Goal: Use online tool/utility: Use online tool/utility

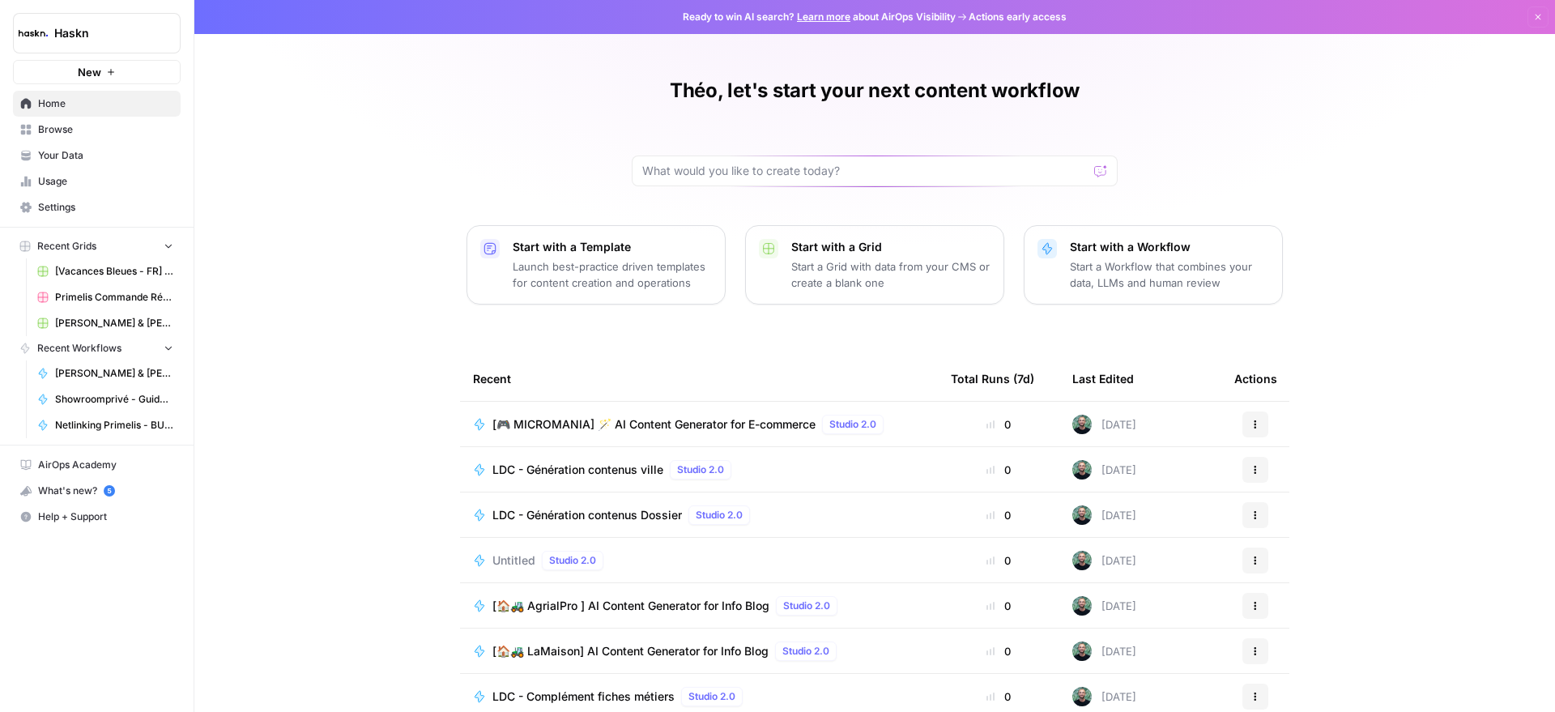
click at [49, 137] on link "Browse" at bounding box center [97, 130] width 168 height 26
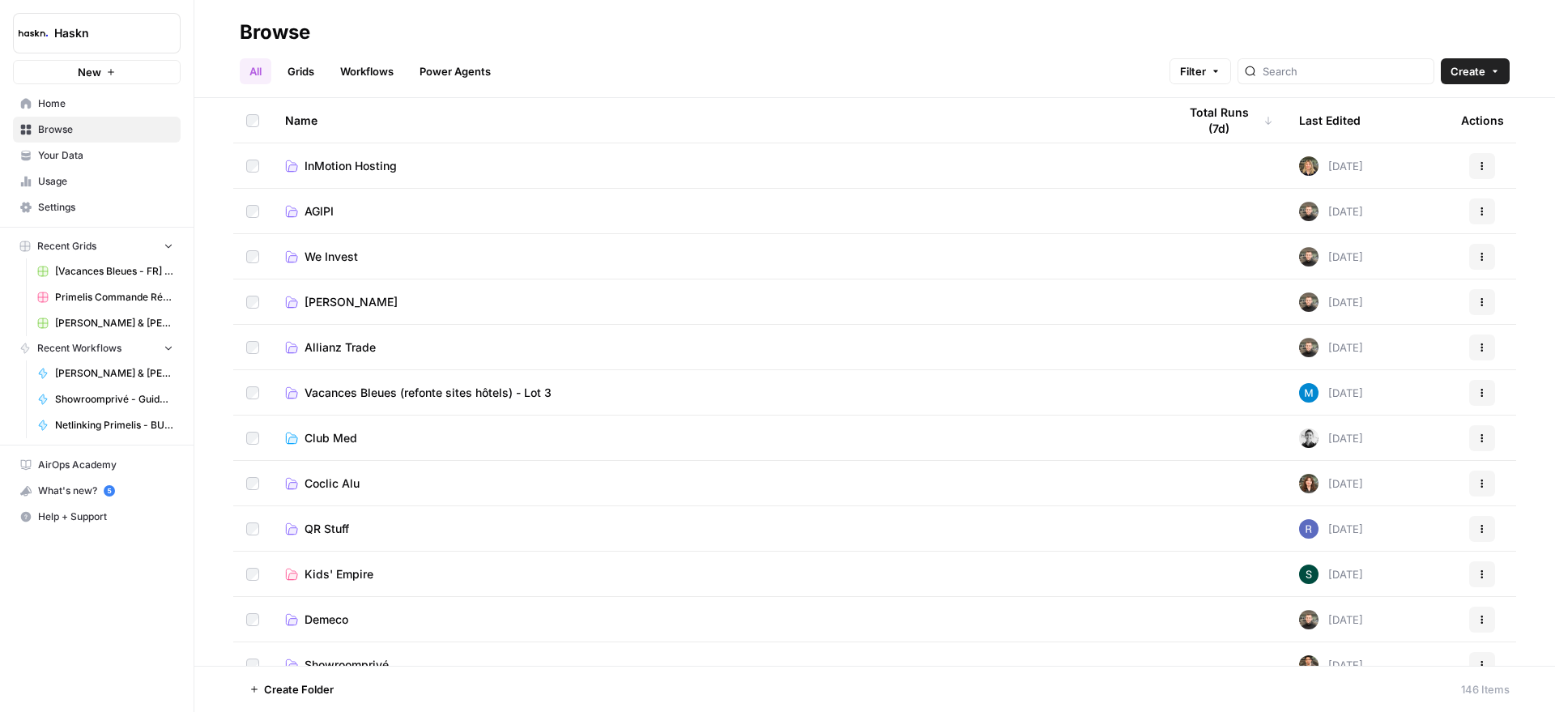
drag, startPoint x: 62, startPoint y: 649, endPoint x: 6, endPoint y: 642, distance: 56.2
click at [62, 649] on div "Haskn New Home Browse Your Data Usage Settings Recent Grids [Vacances Bleues - …" at bounding box center [97, 356] width 194 height 712
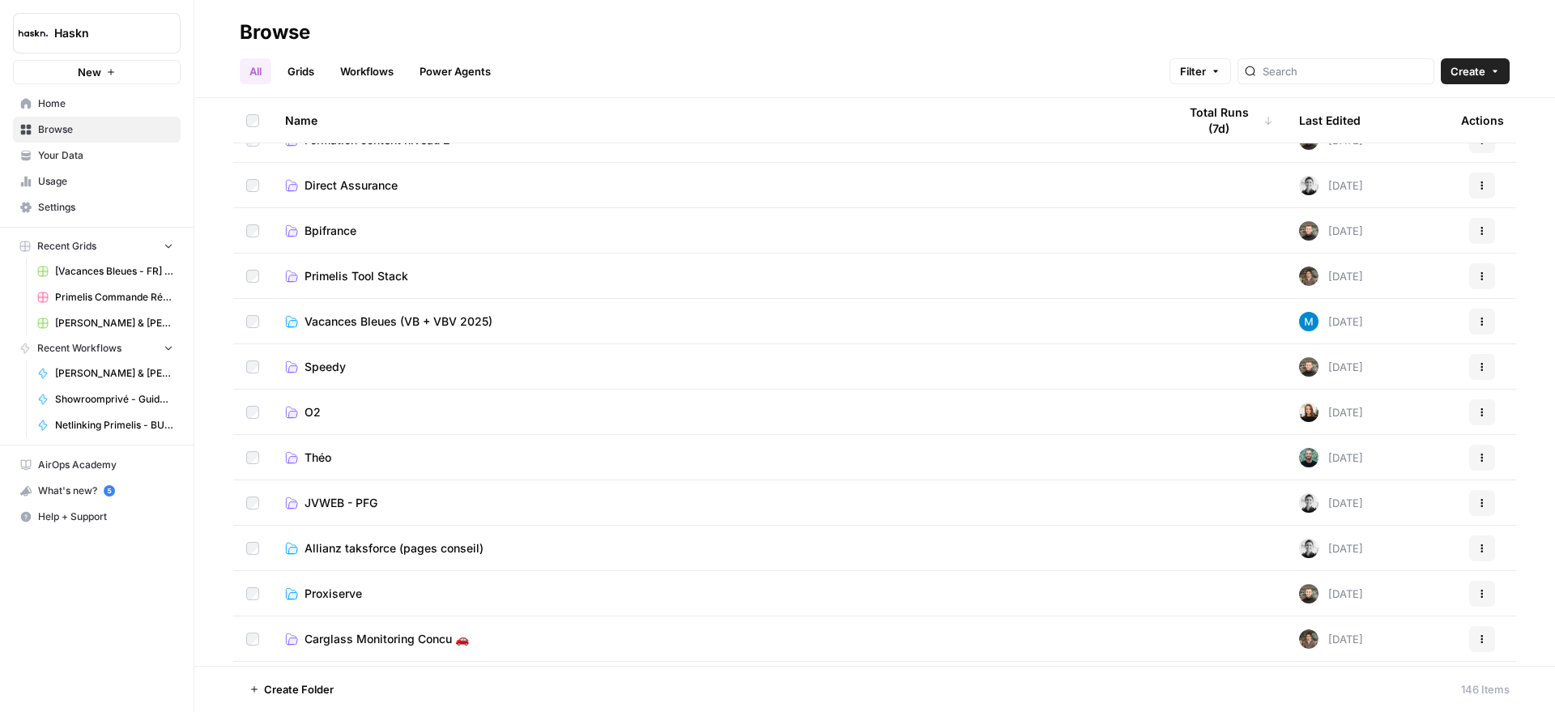
scroll to position [709, 0]
click at [320, 459] on span "Théo" at bounding box center [317, 455] width 27 height 16
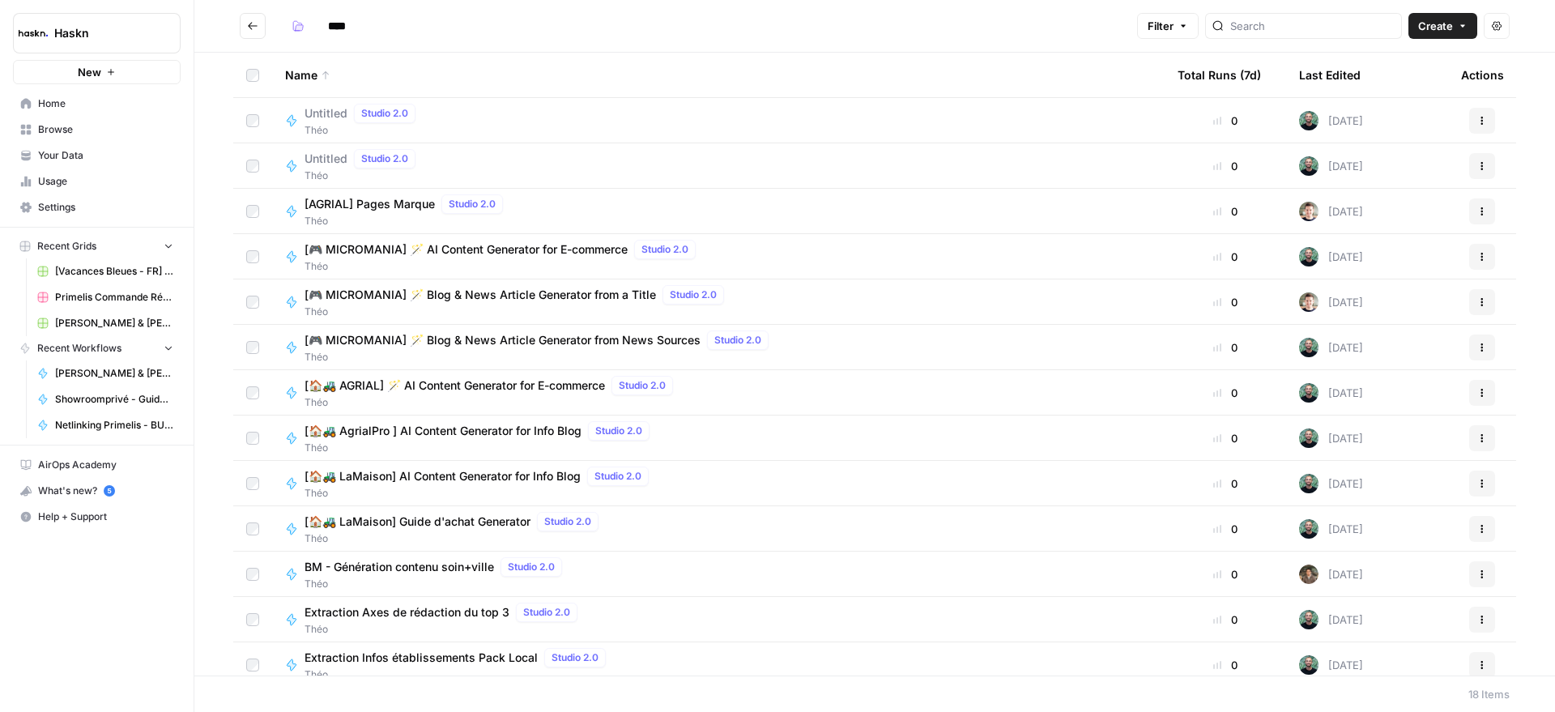
scroll to position [239, 0]
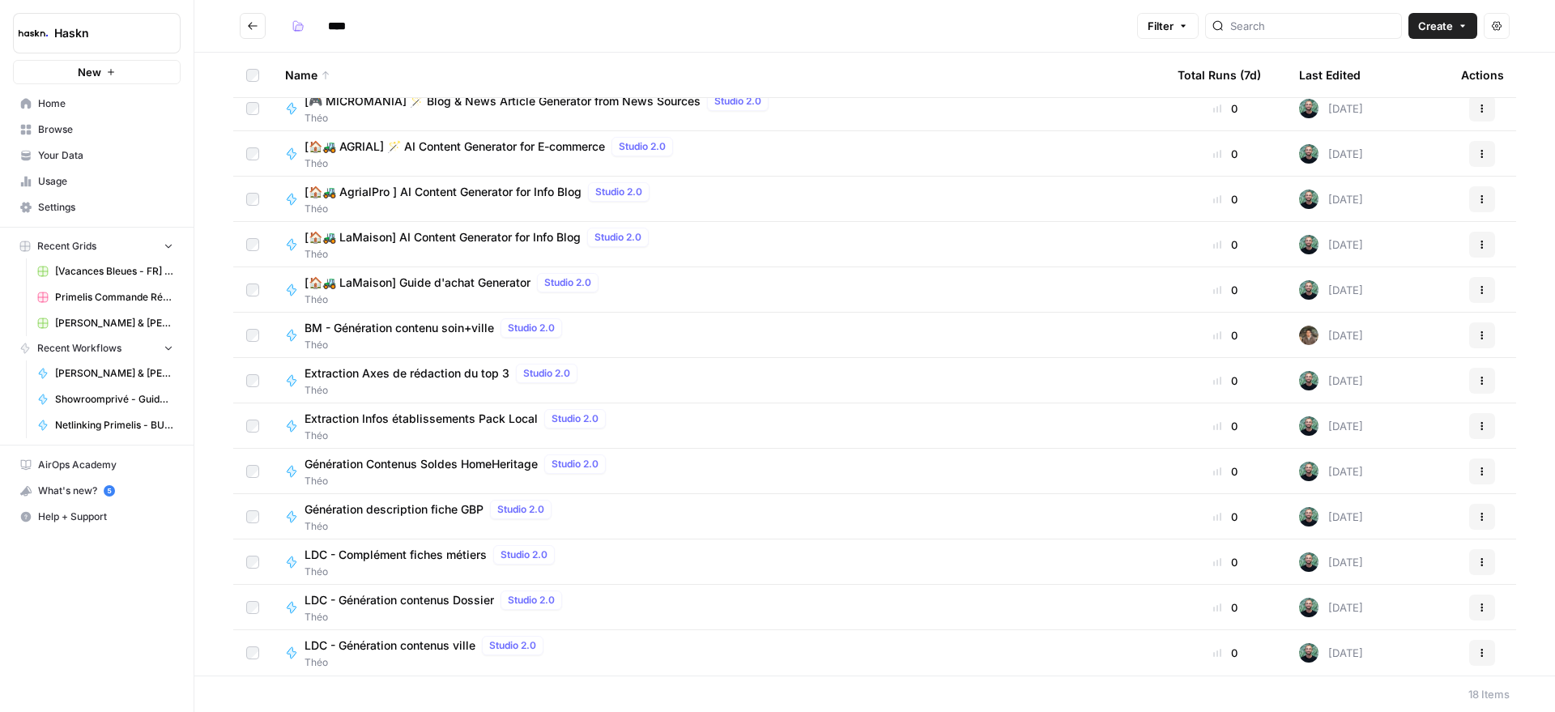
click at [447, 367] on span "Extraction Axes de rédaction du top 3" at bounding box center [406, 373] width 205 height 16
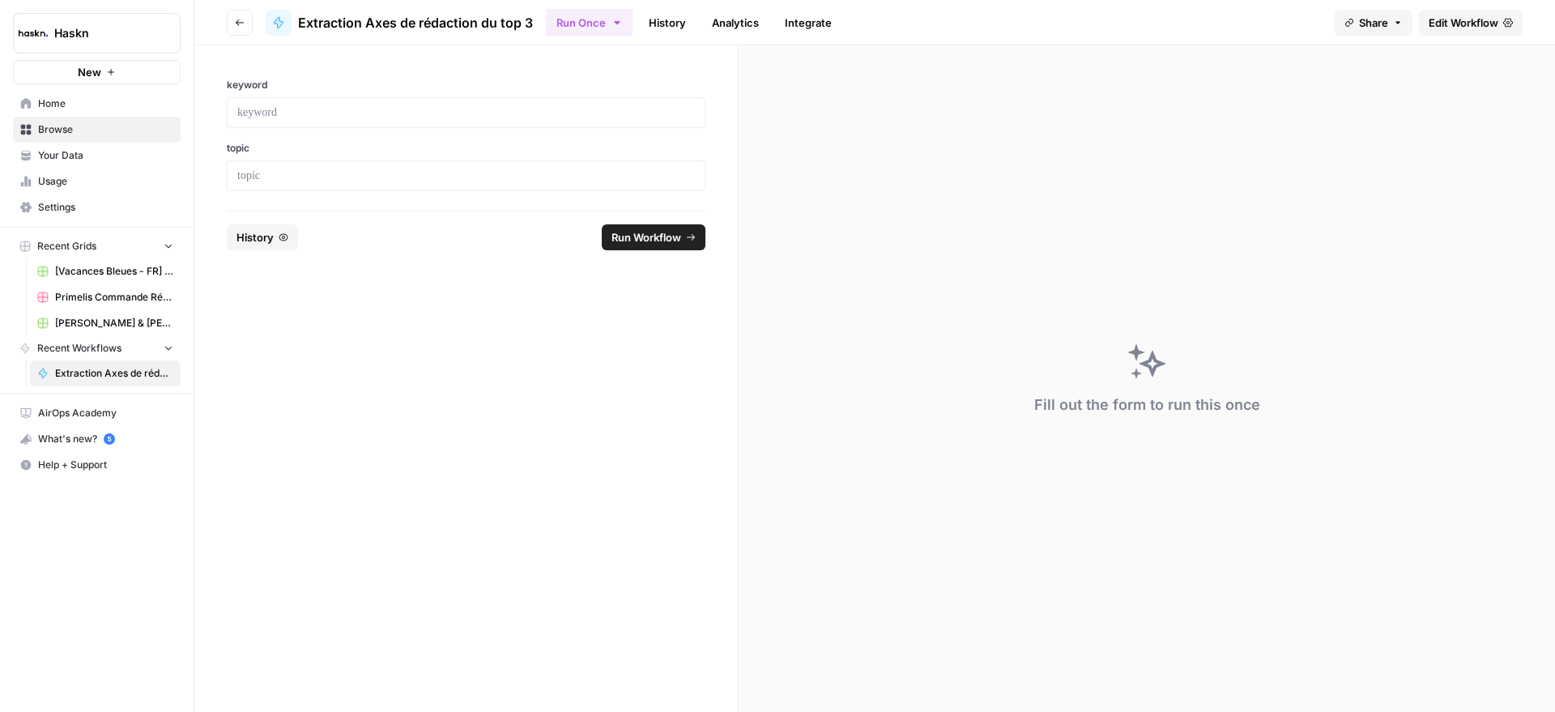
click at [1475, 21] on span "Edit Workflow" at bounding box center [1463, 23] width 70 height 16
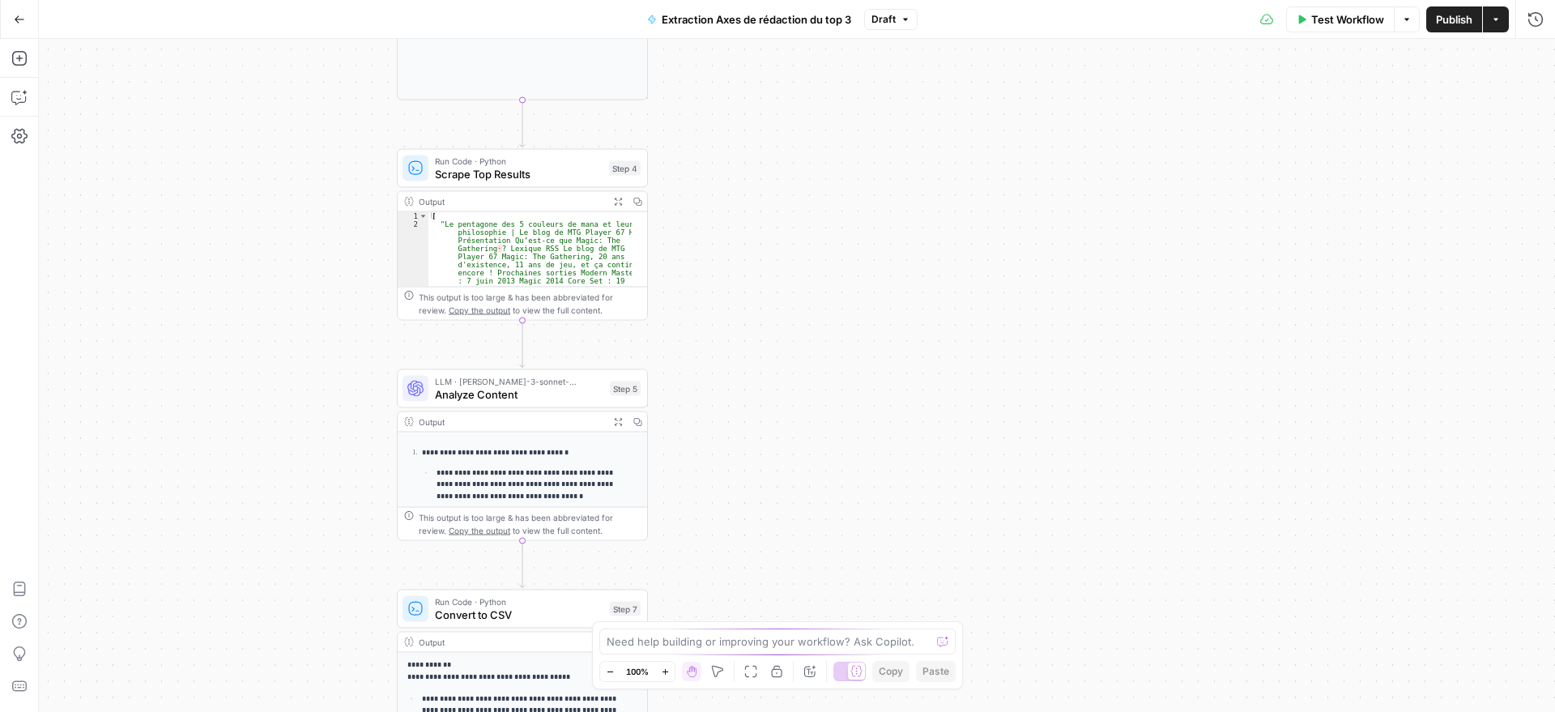
click at [549, 396] on span "Analyze Content" at bounding box center [519, 394] width 168 height 16
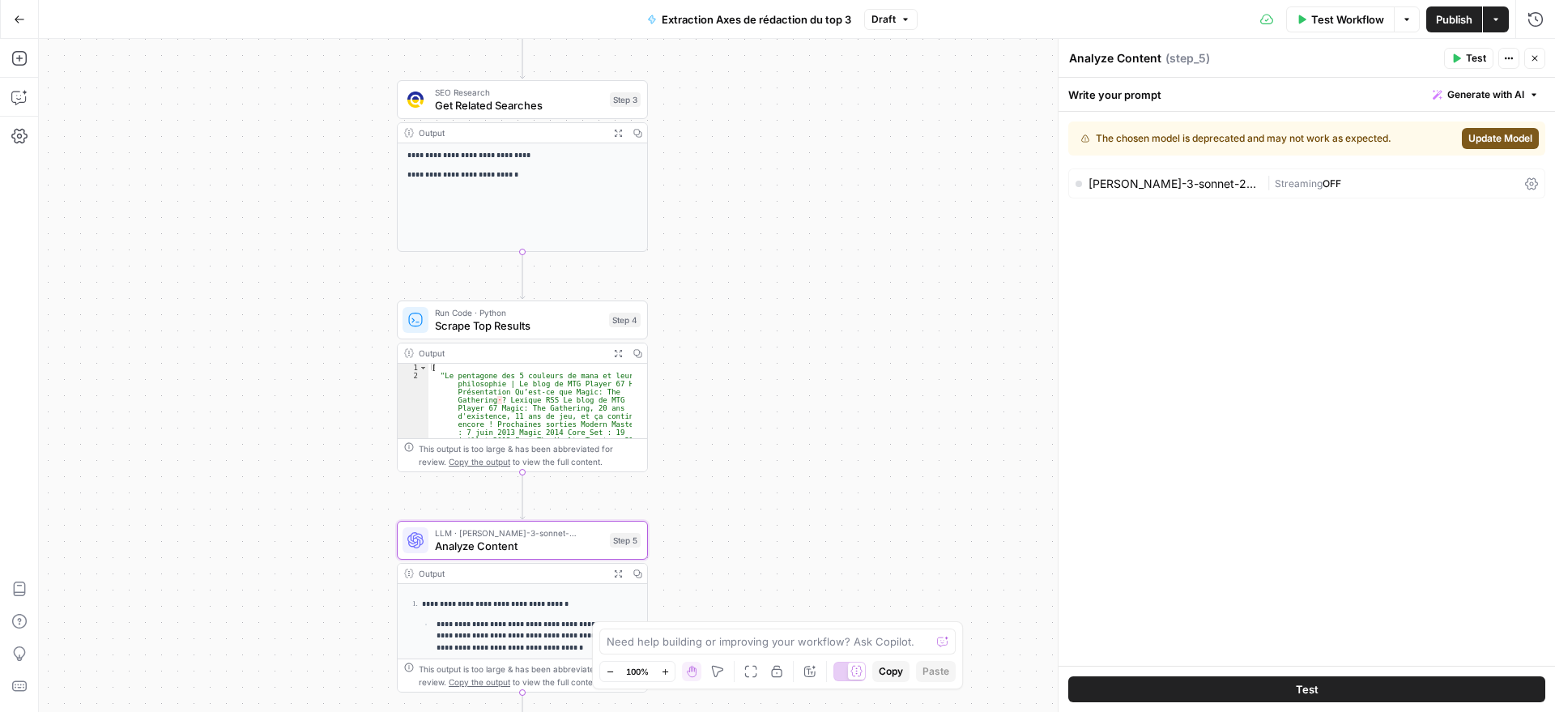
click at [1146, 180] on div "claude-3-sonnet-20240229" at bounding box center [1174, 183] width 172 height 11
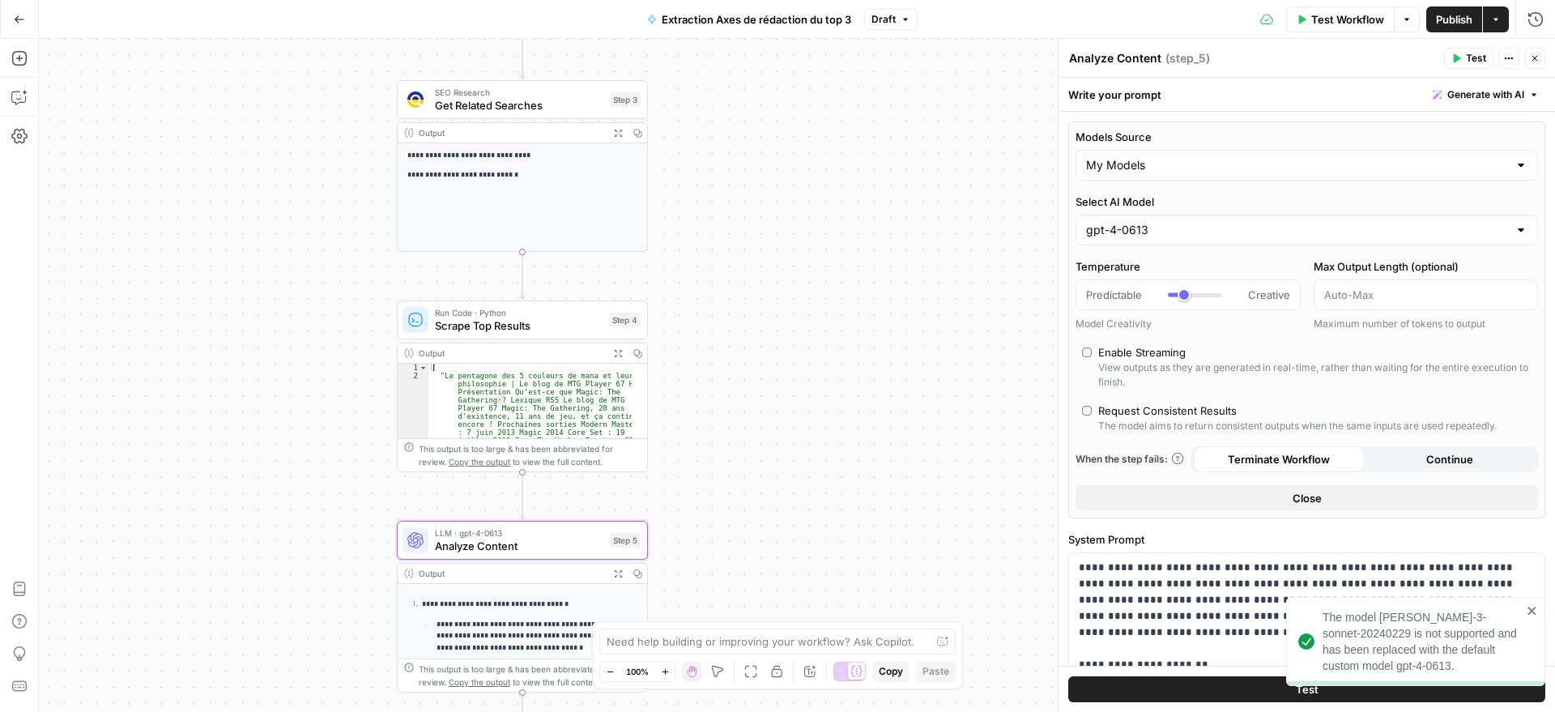
click at [1173, 219] on div "gpt-4-0613" at bounding box center [1306, 230] width 462 height 31
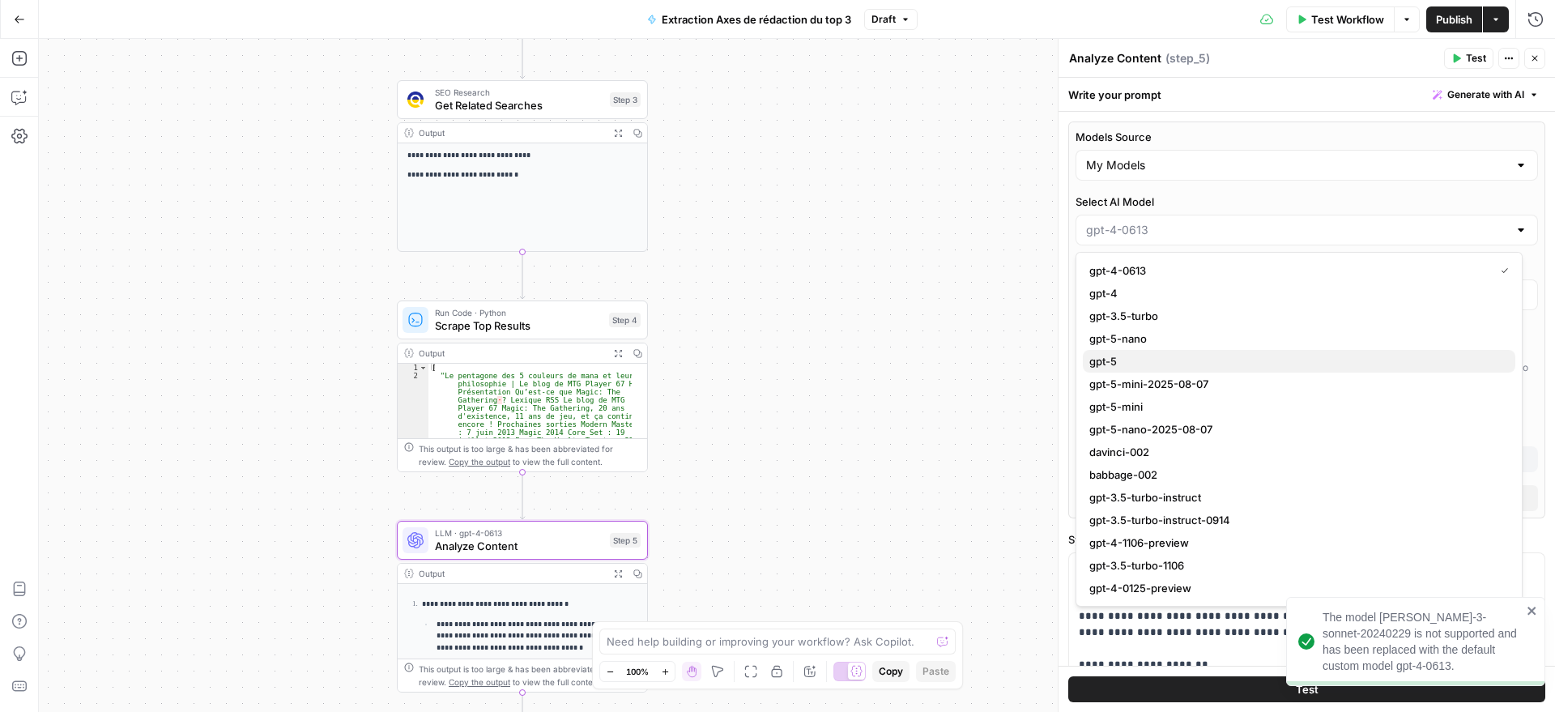
click at [1185, 360] on span "gpt-5" at bounding box center [1295, 361] width 413 height 16
type input "gpt-5"
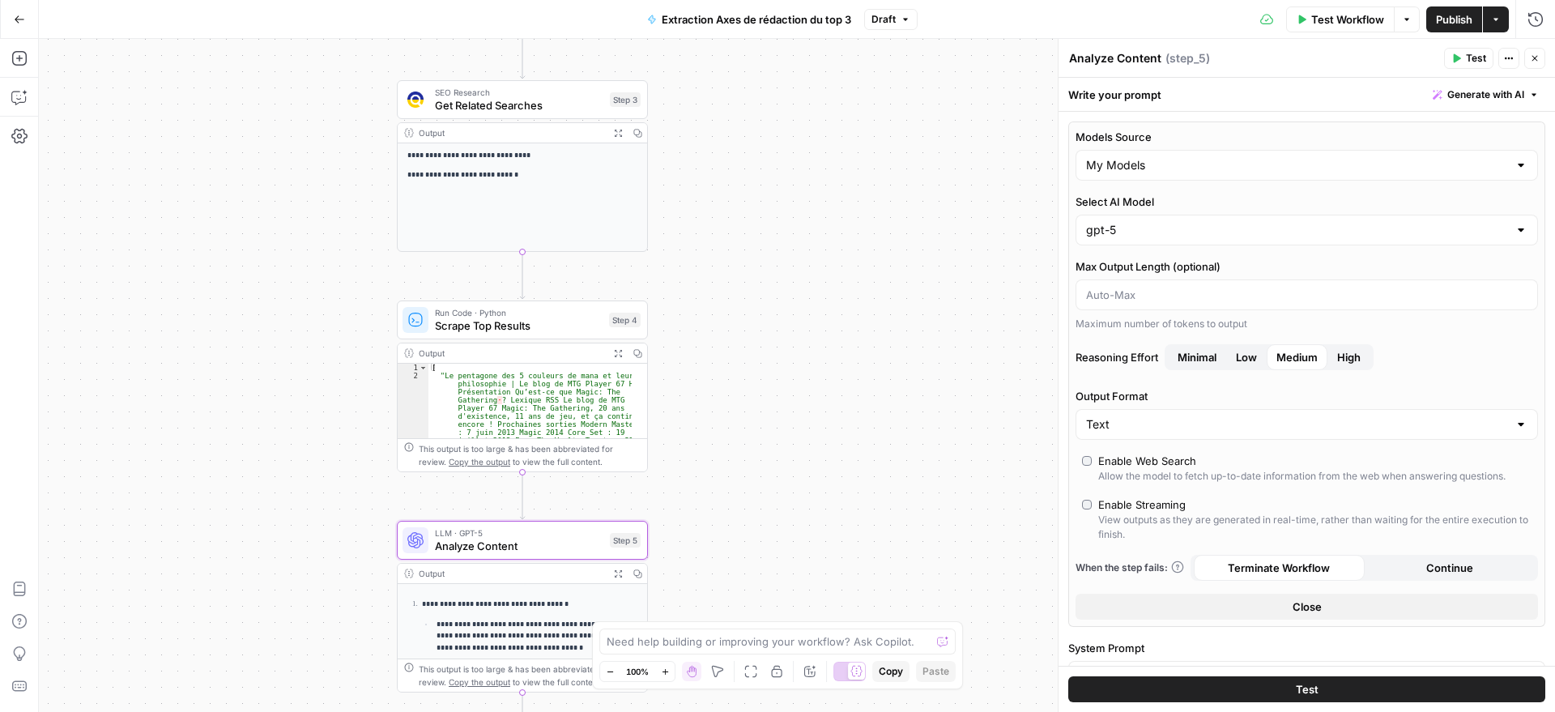
click at [1345, 23] on span "Test Workflow" at bounding box center [1347, 19] width 73 height 16
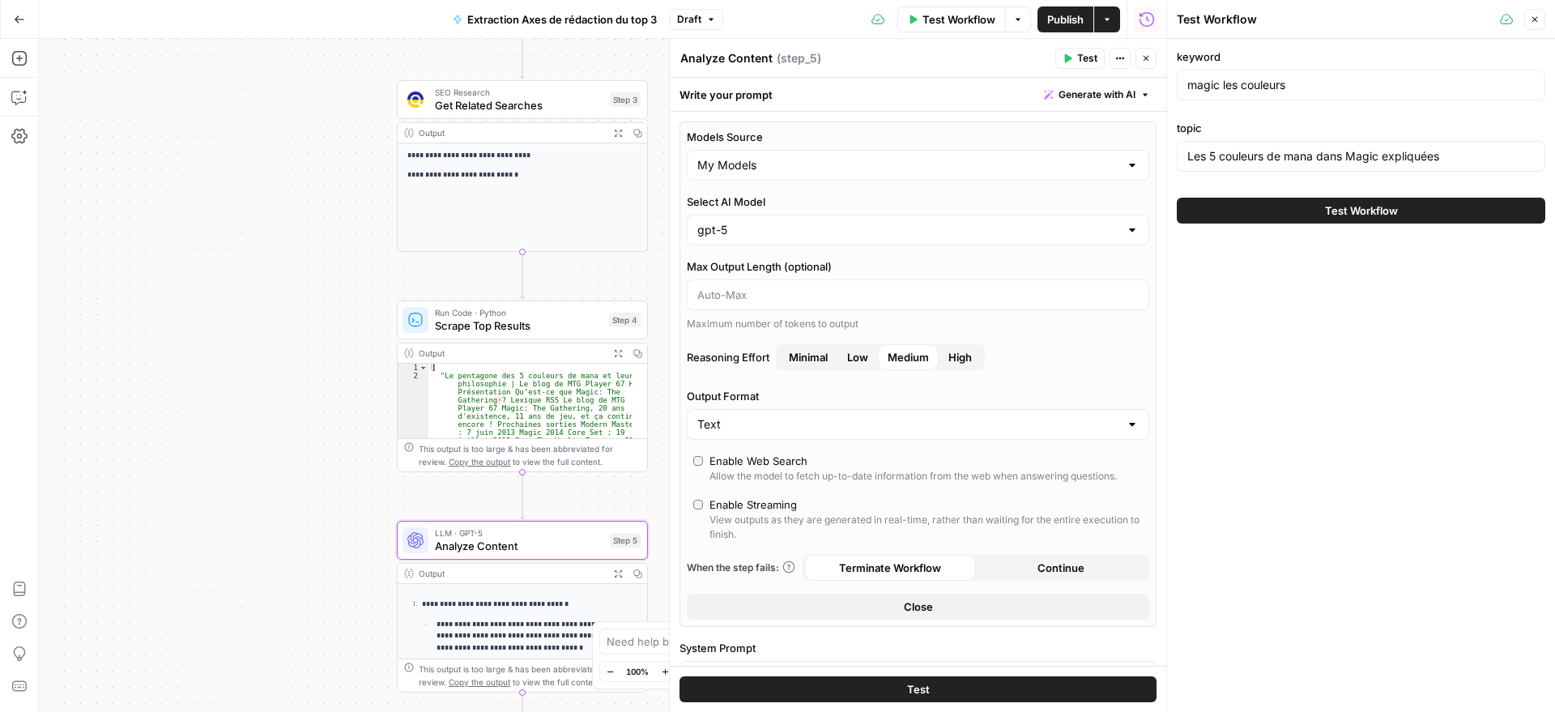
click at [1361, 213] on span "Test Workflow" at bounding box center [1361, 210] width 73 height 16
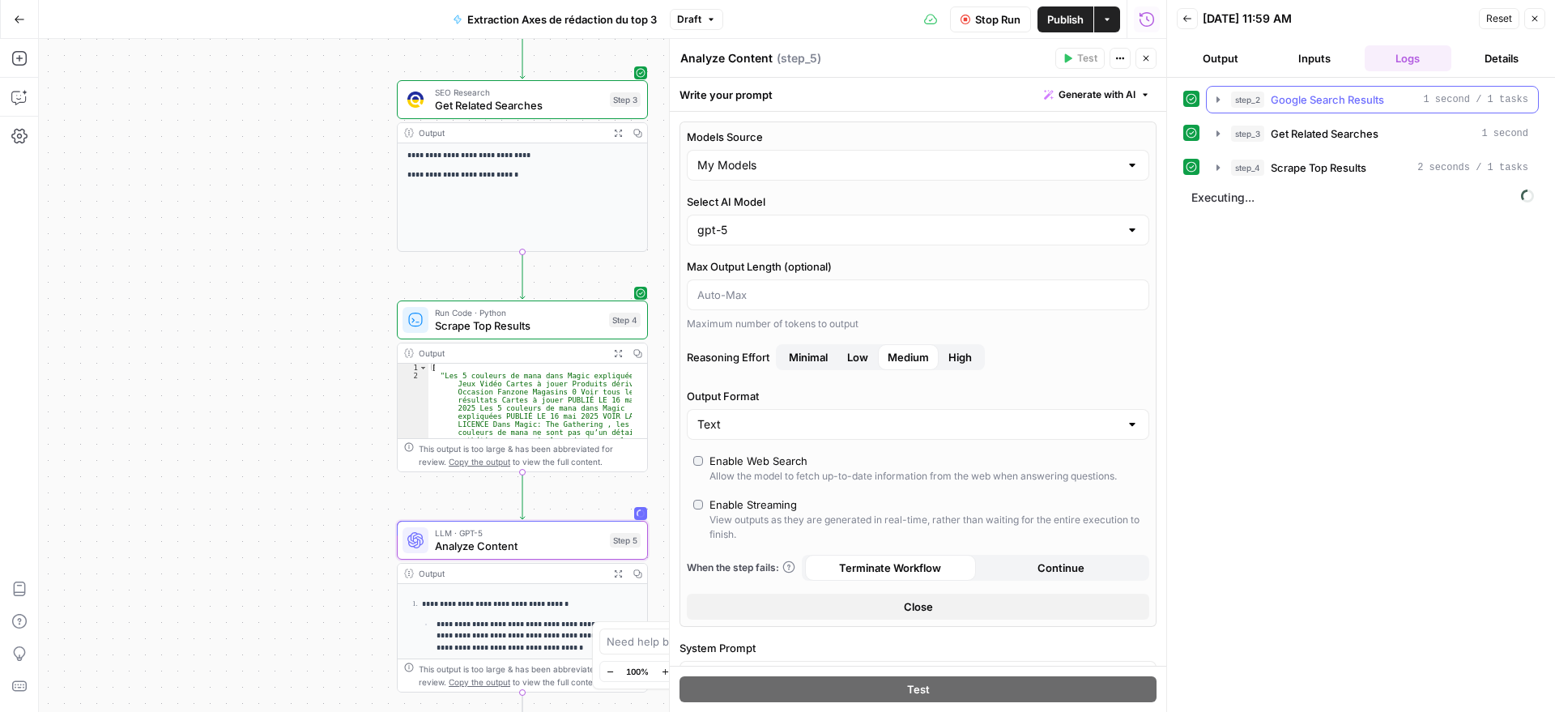
click at [1222, 95] on icon "button" at bounding box center [1217, 99] width 13 height 13
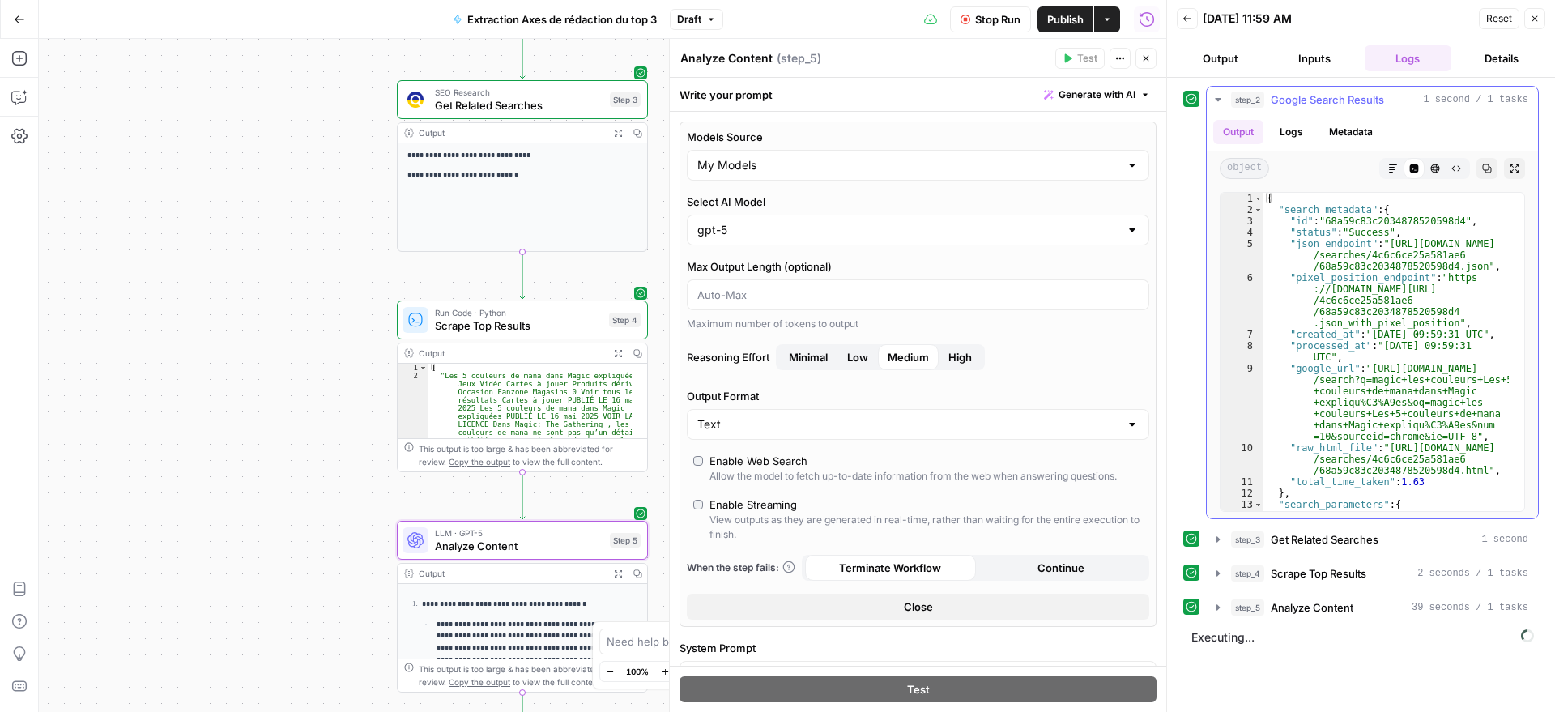
click at [1223, 97] on icon "button" at bounding box center [1217, 99] width 13 height 13
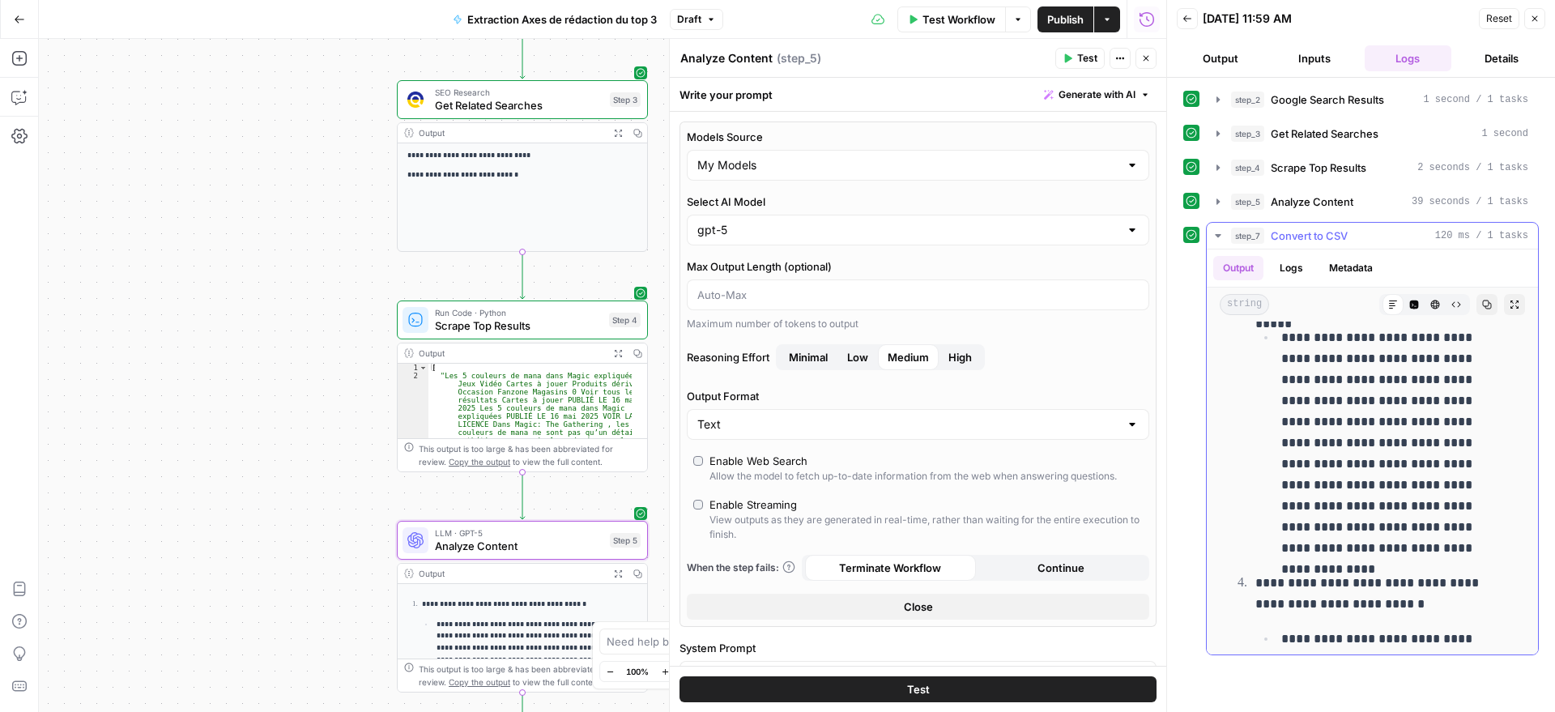
scroll to position [405, 0]
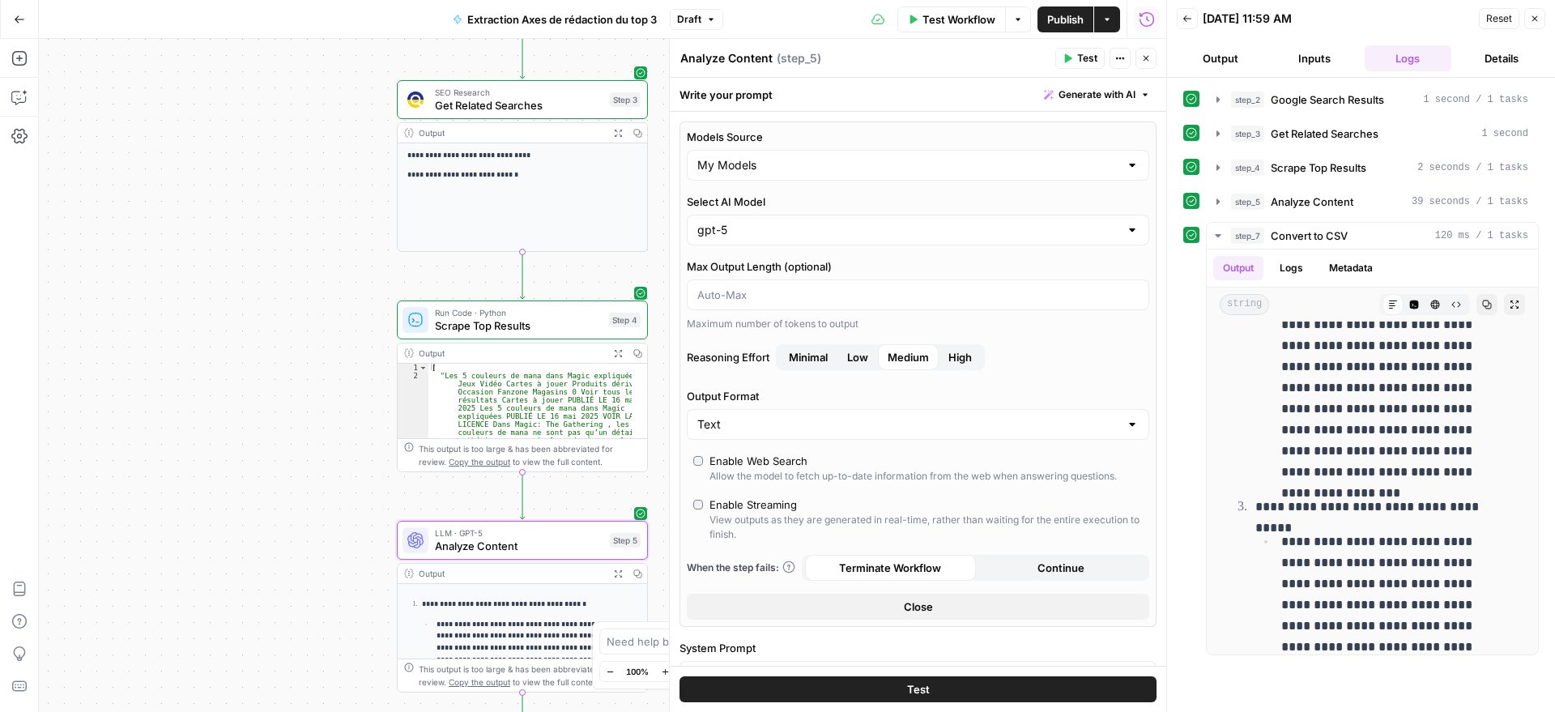
click at [459, 163] on div "**********" at bounding box center [522, 197] width 249 height 108
click at [559, 142] on div "Output Expand Output Copy" at bounding box center [522, 133] width 249 height 20
click at [548, 97] on span "Get Related Searches" at bounding box center [519, 105] width 168 height 16
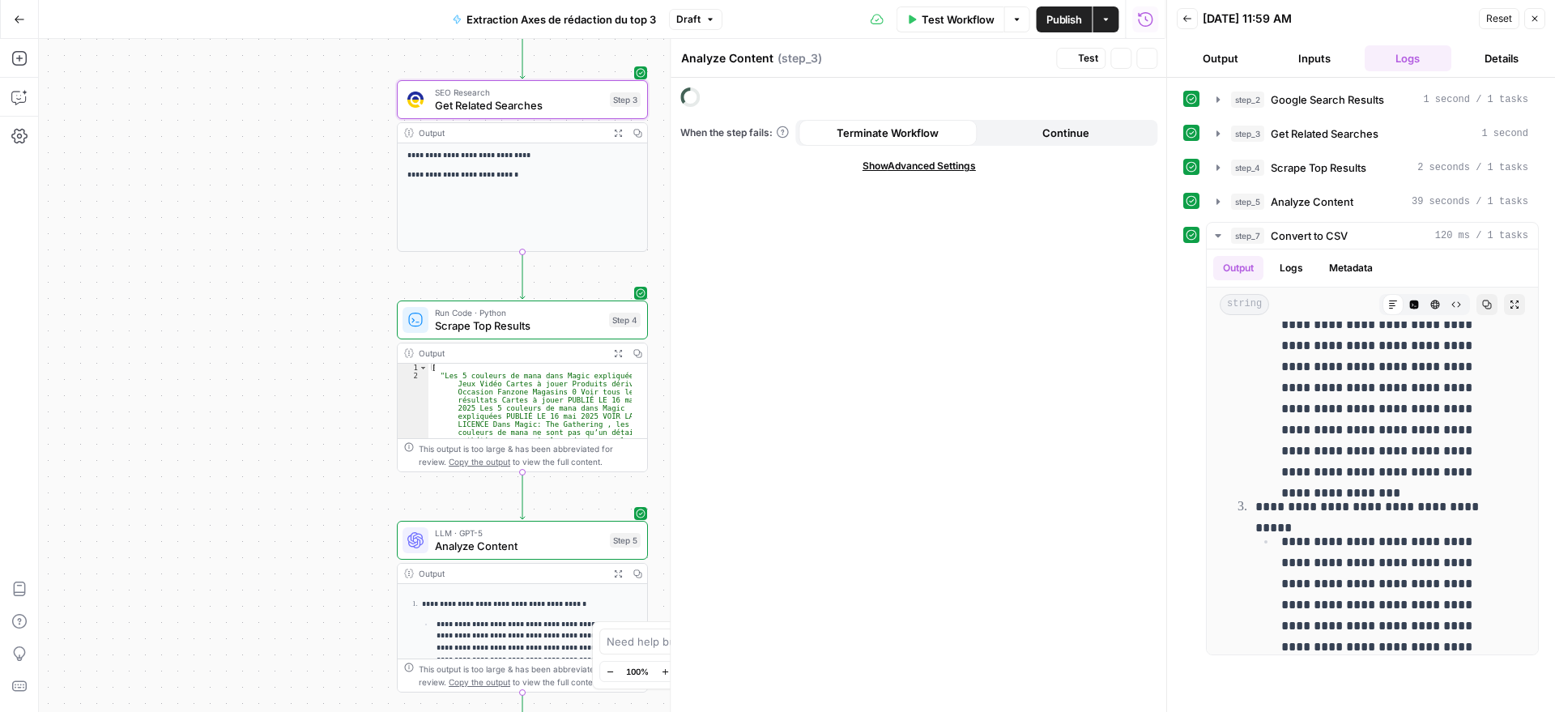
type textarea "Get Related Searches"
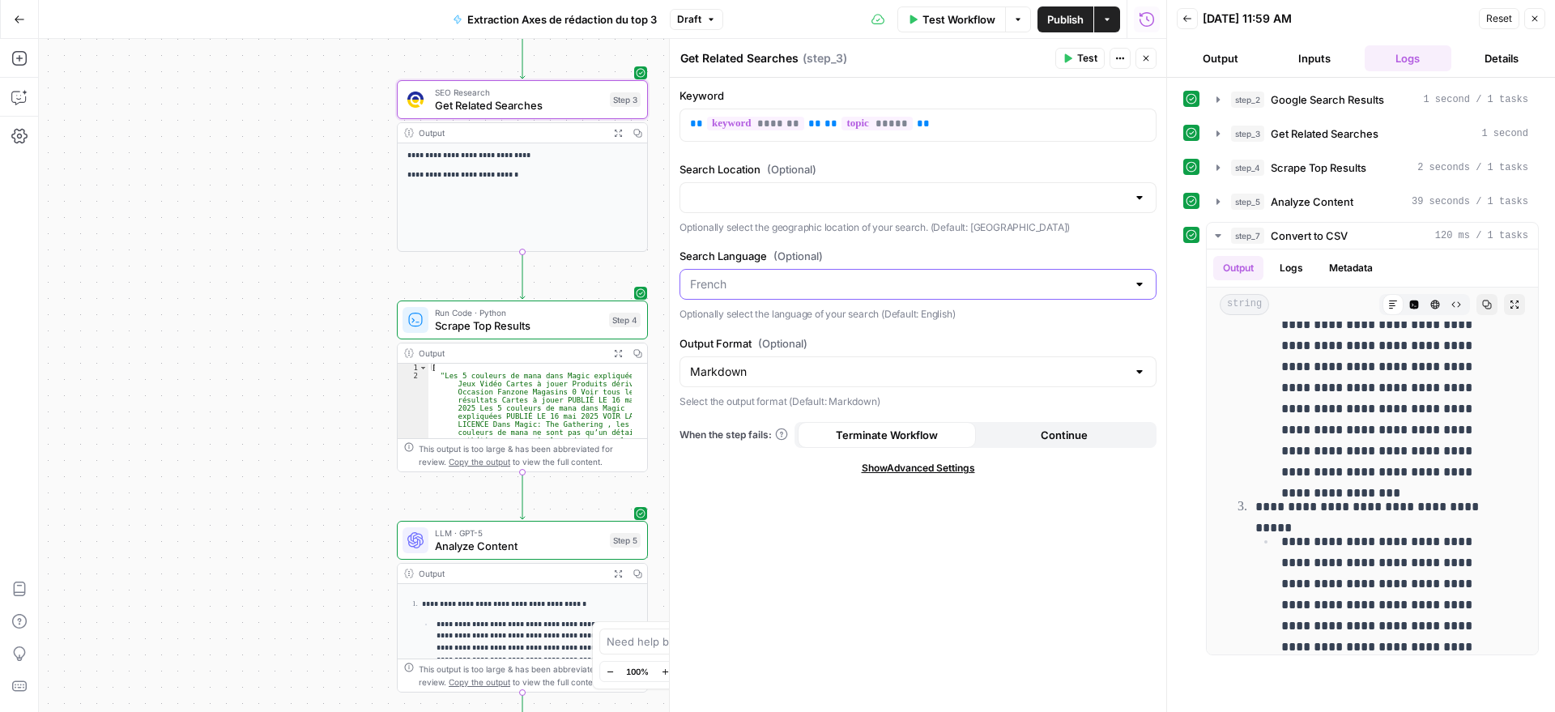
click at [767, 285] on input "Search Language (Optional)" at bounding box center [908, 284] width 436 height 16
click at [721, 323] on span "French" at bounding box center [907, 325] width 428 height 16
type input "French"
click at [1071, 15] on span "Publish" at bounding box center [1065, 19] width 36 height 16
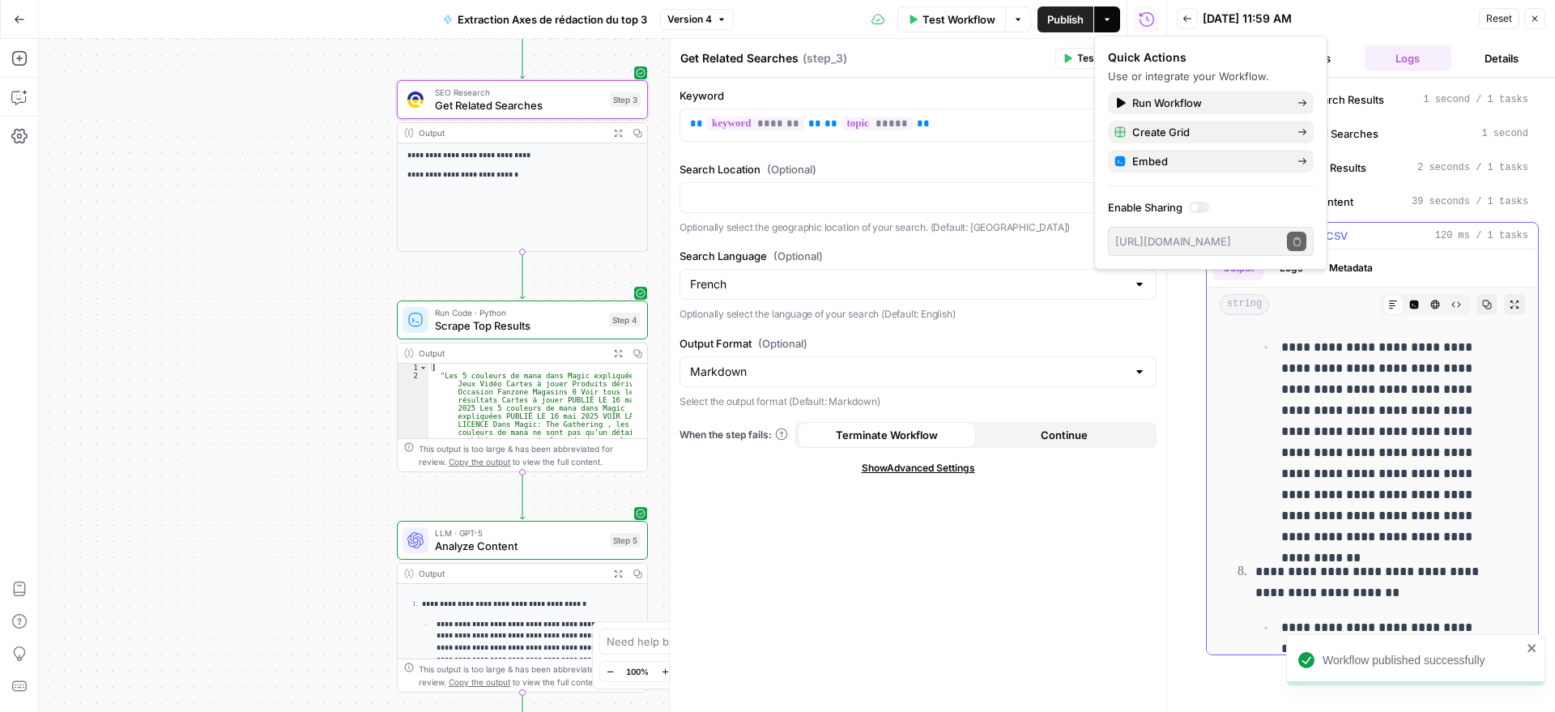
scroll to position [1979, 0]
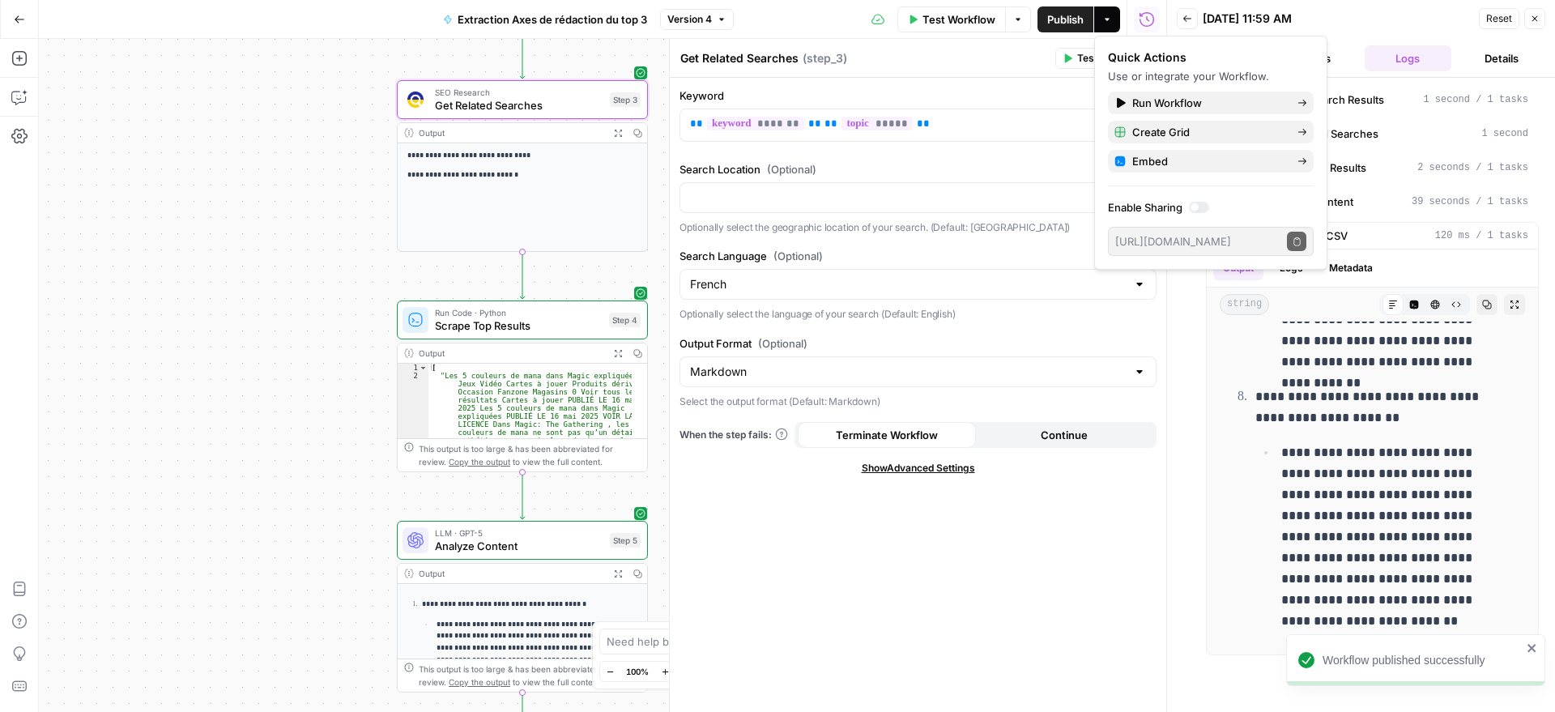
click at [1531, 647] on icon "close" at bounding box center [1531, 648] width 8 height 8
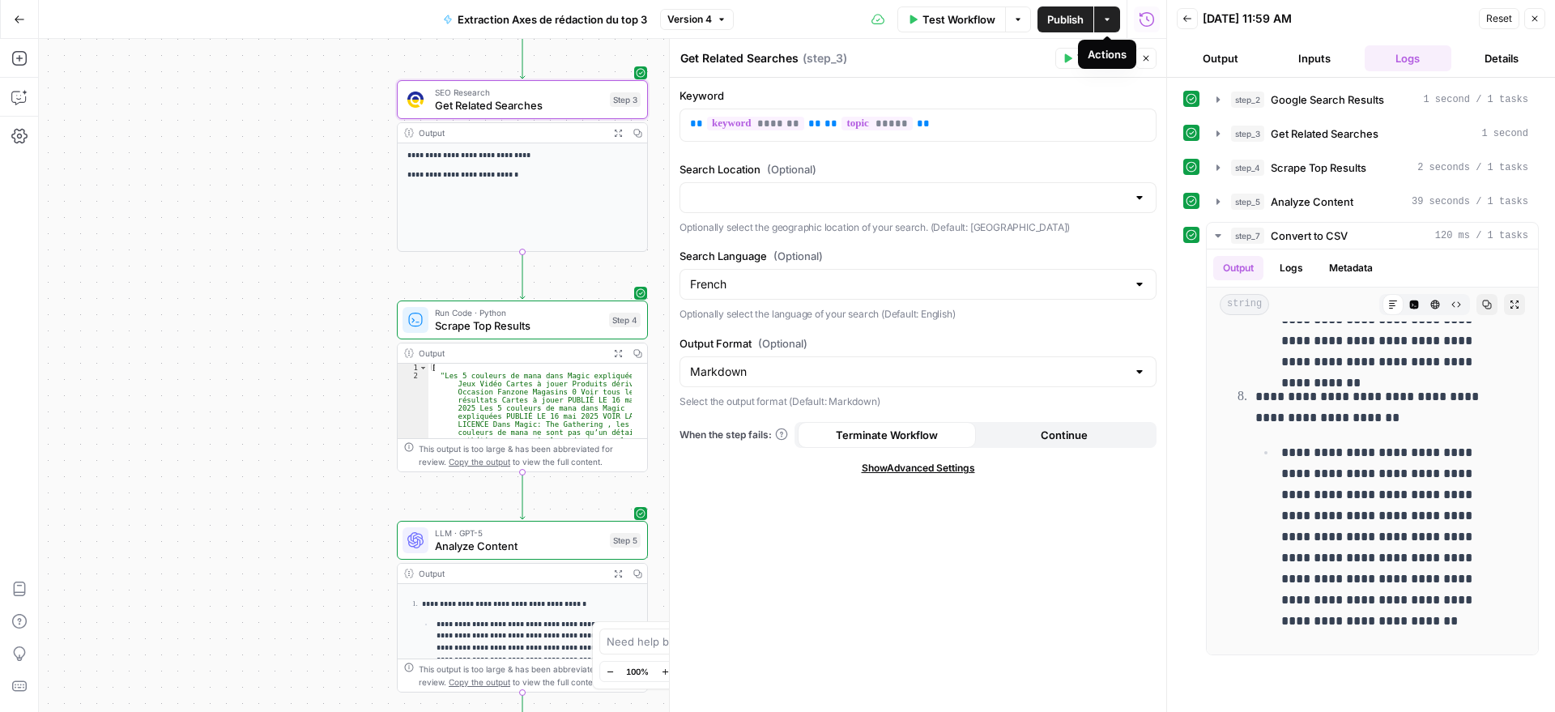
click at [1116, 23] on button "Actions" at bounding box center [1107, 19] width 26 height 26
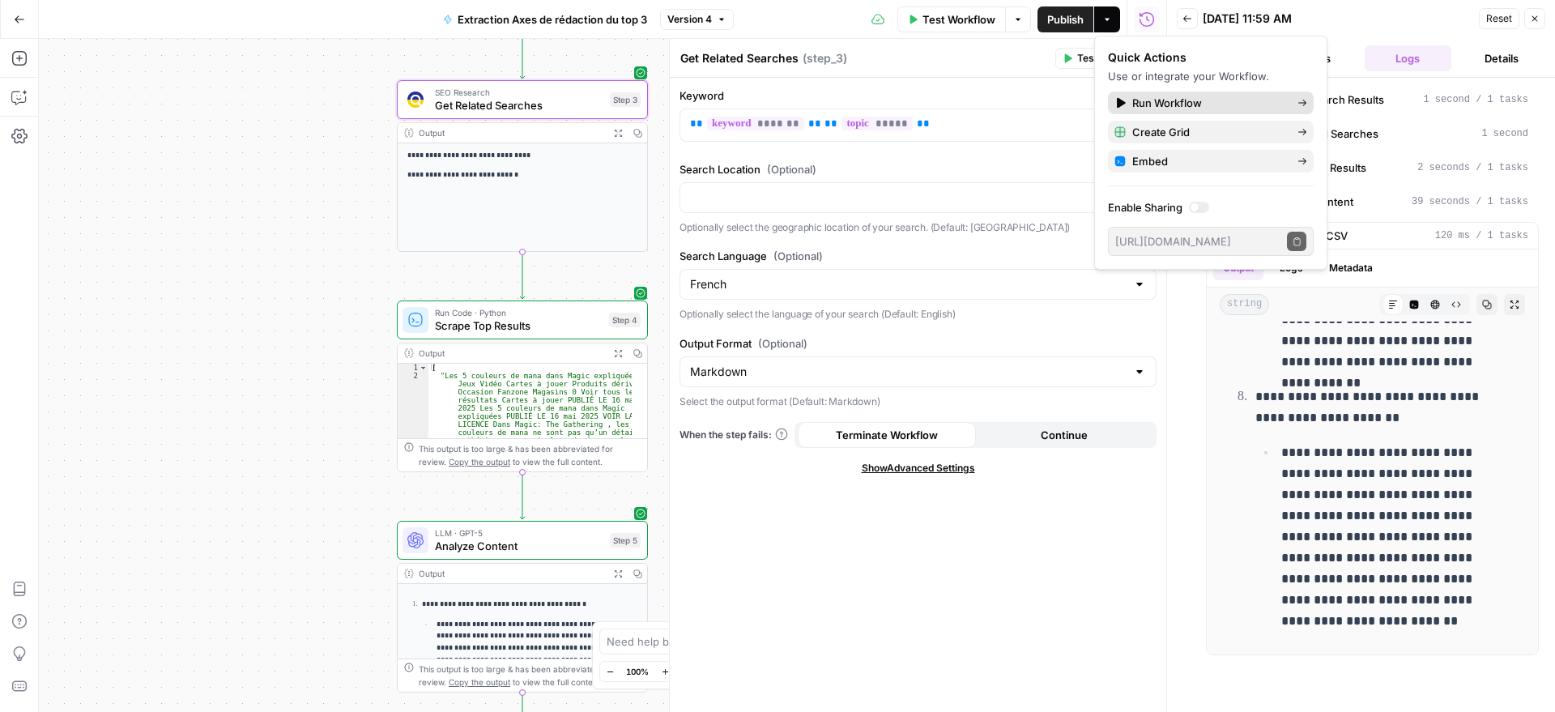
click at [1176, 110] on span "Run Workflow" at bounding box center [1208, 103] width 152 height 16
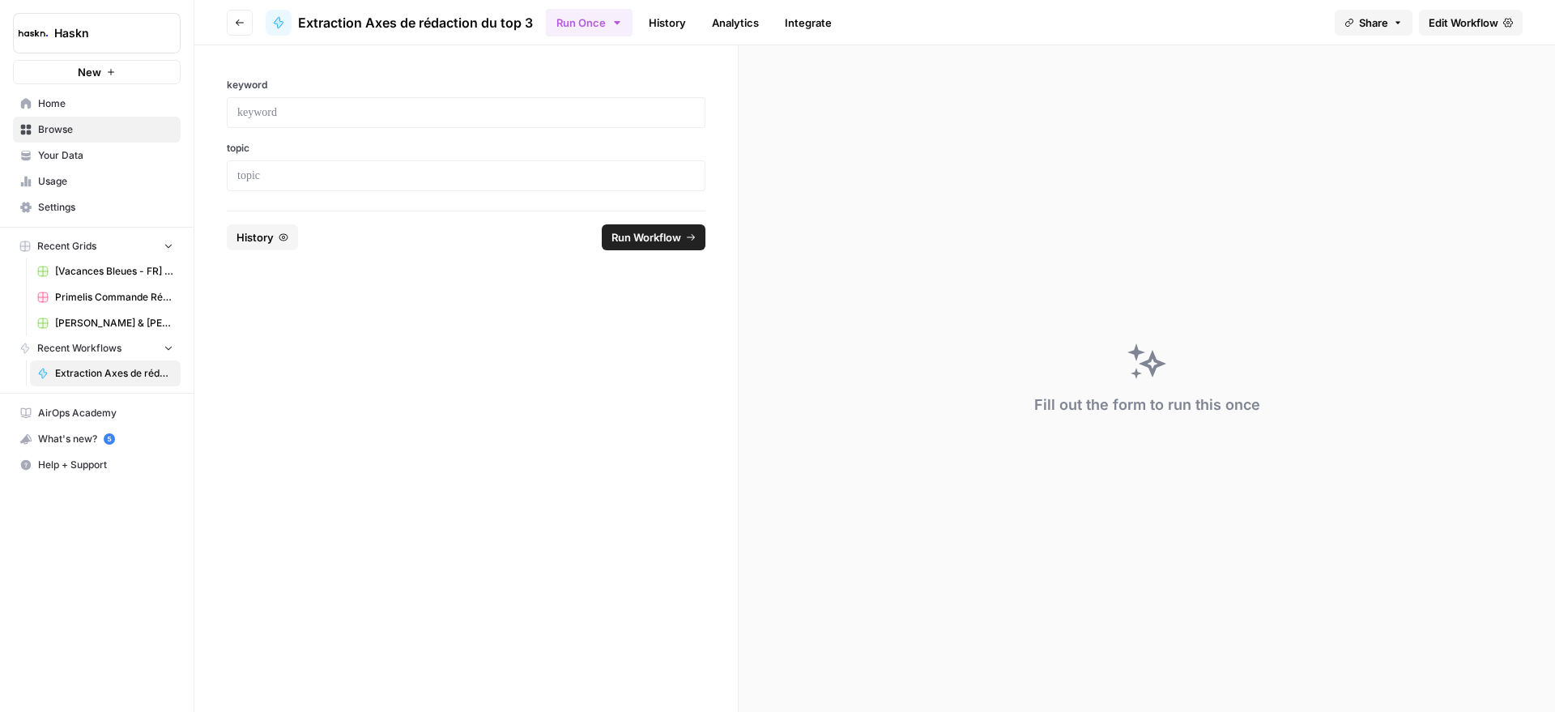
click at [614, 26] on icon "button" at bounding box center [617, 22] width 13 height 13
click at [600, 107] on span "Run Batch" at bounding box center [688, 108] width 187 height 16
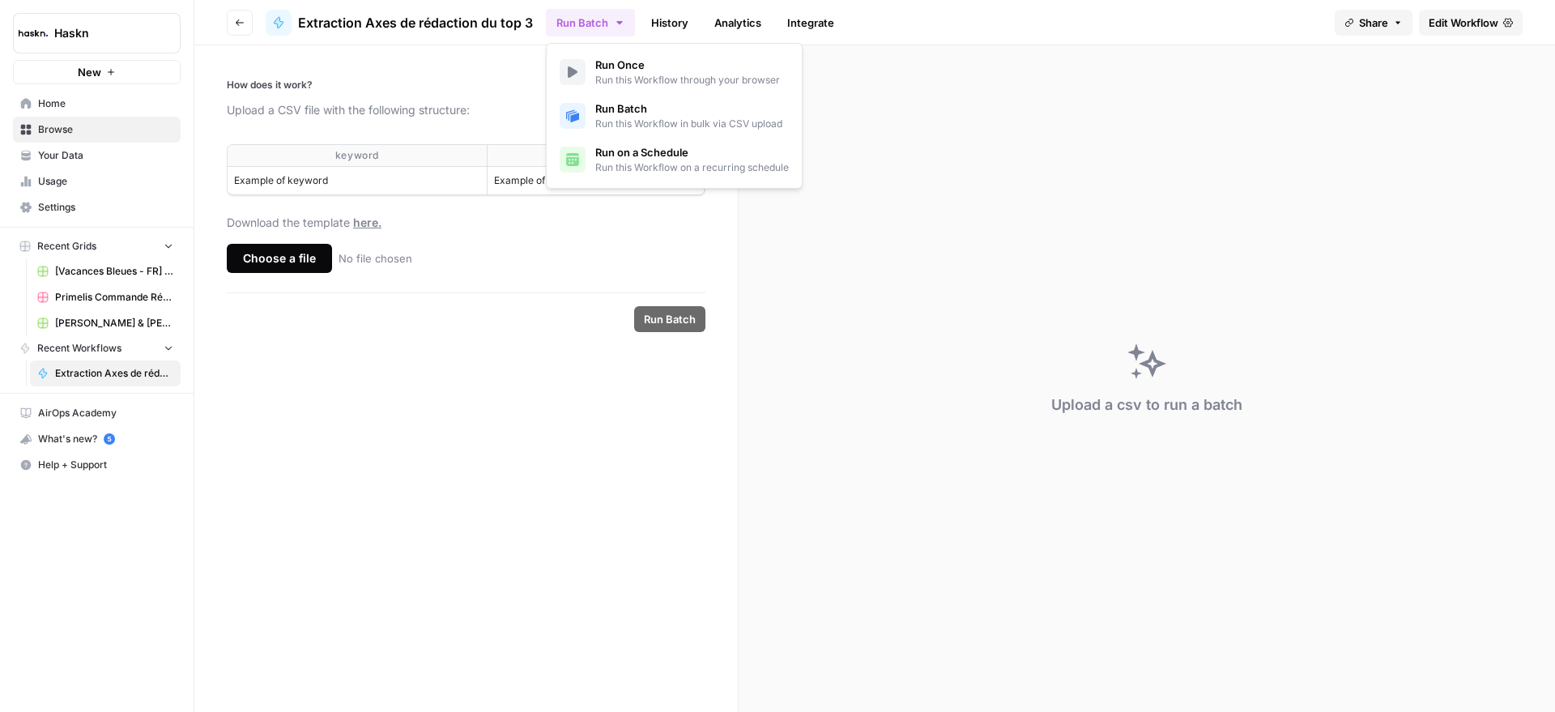
click at [577, 304] on footer "Run Batch" at bounding box center [466, 318] width 479 height 53
drag, startPoint x: 329, startPoint y: 153, endPoint x: 579, endPoint y: 188, distance: 252.6
click at [579, 188] on table "keyword topic Example of keyword Example of topic" at bounding box center [466, 169] width 477 height 49
copy table "keyword topic Example of keyword Example of topic"
click at [390, 449] on form "How does it work? Upload a CSV file with the following structure: keyword topic…" at bounding box center [466, 378] width 544 height 666
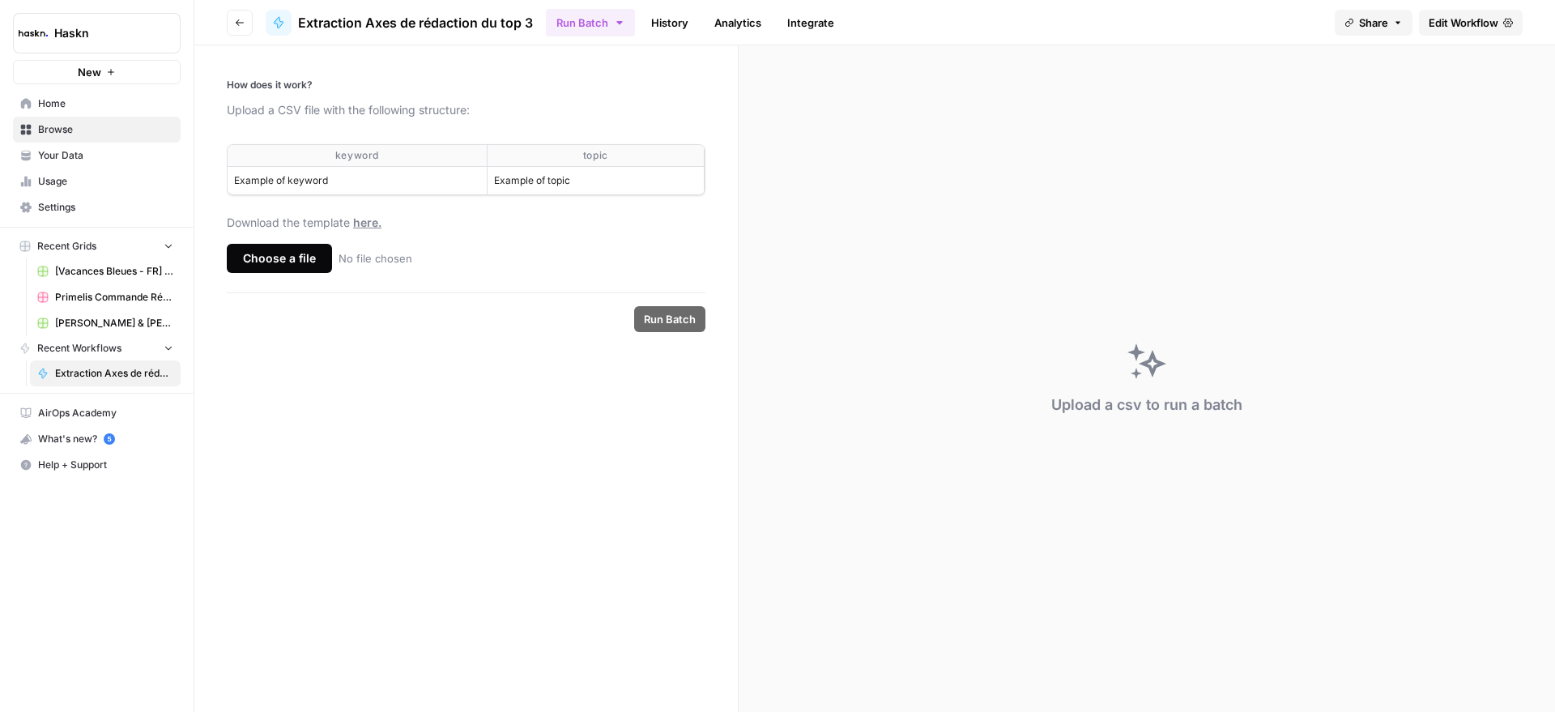
click at [299, 268] on div "Choose a file" at bounding box center [279, 258] width 105 height 29
click at [0, 0] on input "Choose a file No file chosen" at bounding box center [0, 0] width 0 height 0
click at [649, 325] on span "Run Batch" at bounding box center [670, 319] width 52 height 16
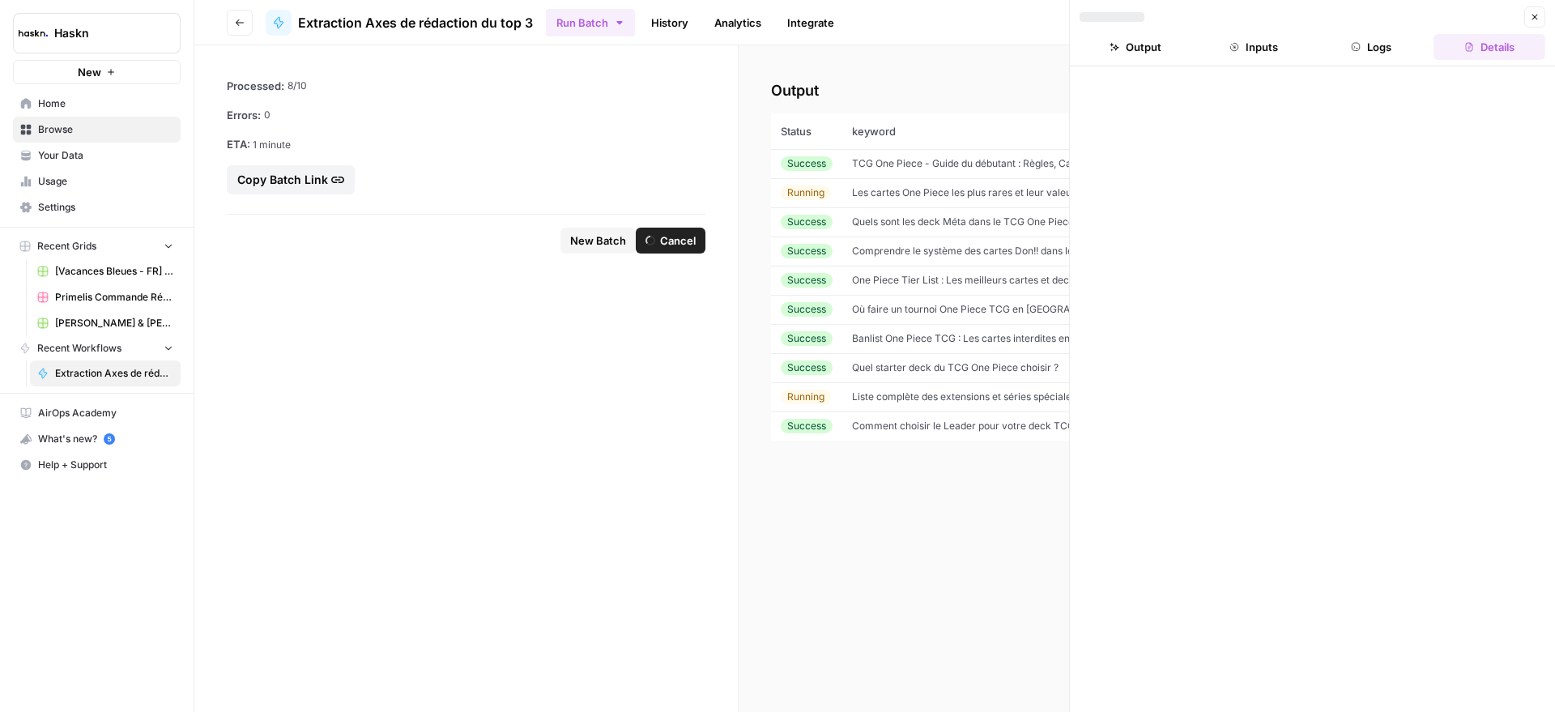
click at [868, 168] on span "TCG One Piece - Guide du débutant : Règles, Cartes, Rareté" at bounding box center [988, 163] width 273 height 12
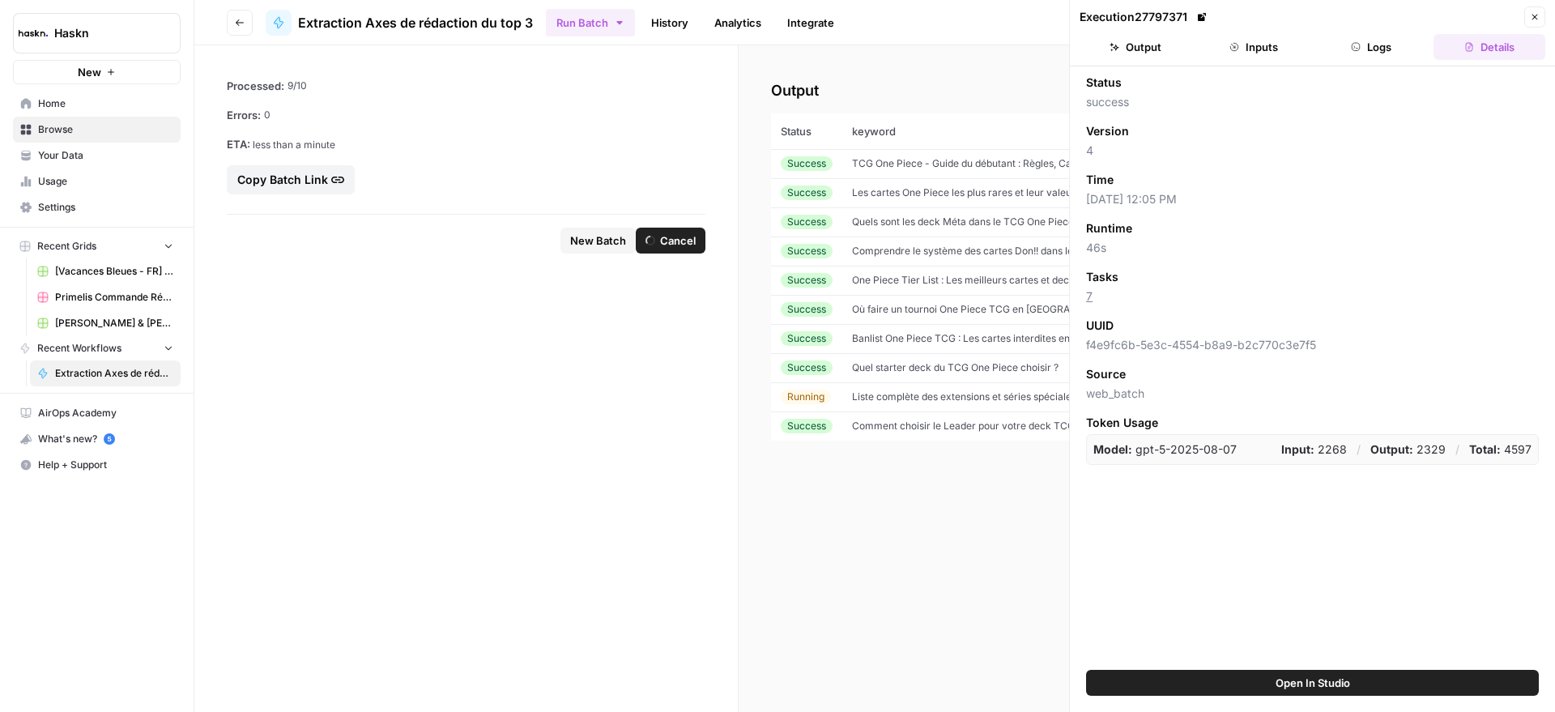
click at [1146, 44] on button "Output" at bounding box center [1135, 47] width 112 height 26
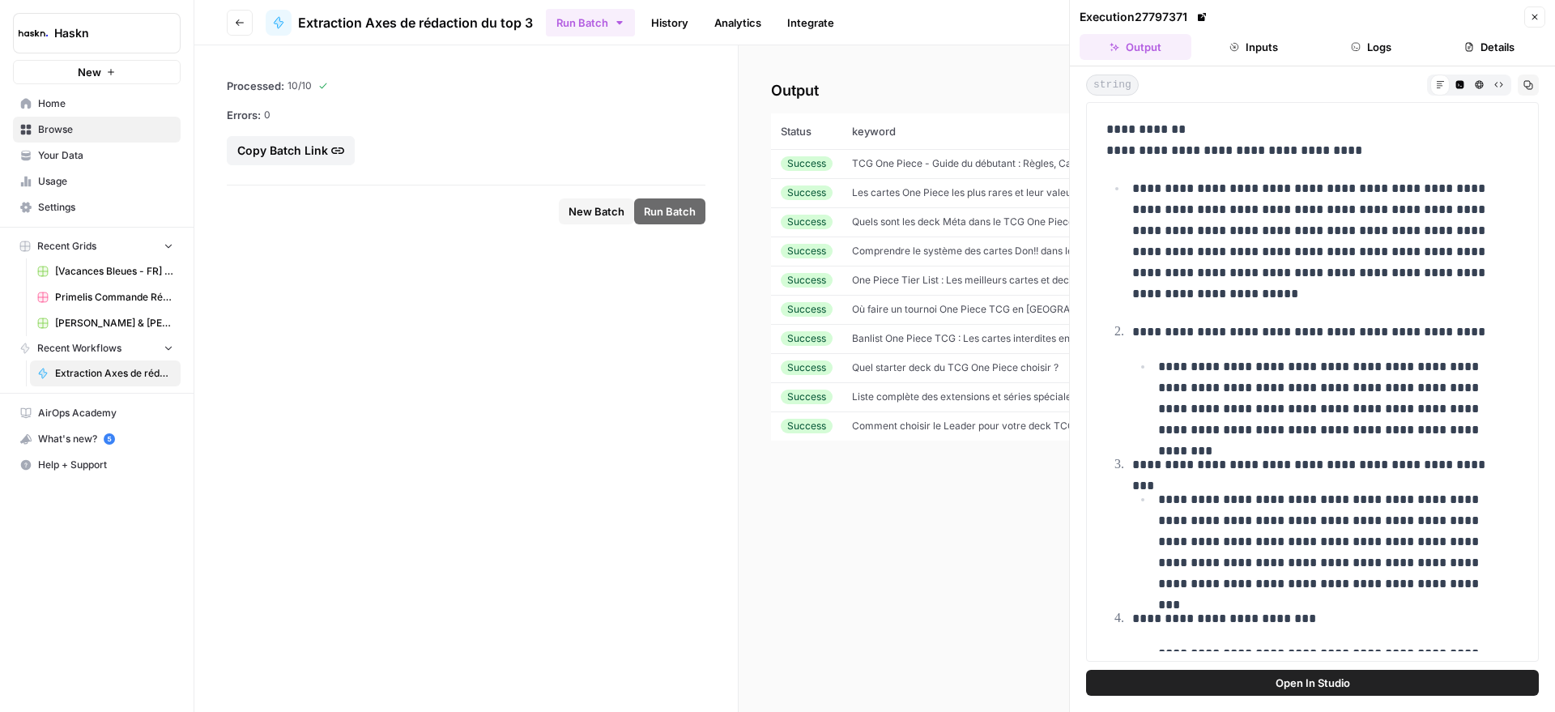
click at [1538, 20] on icon "button" at bounding box center [1535, 17] width 10 height 10
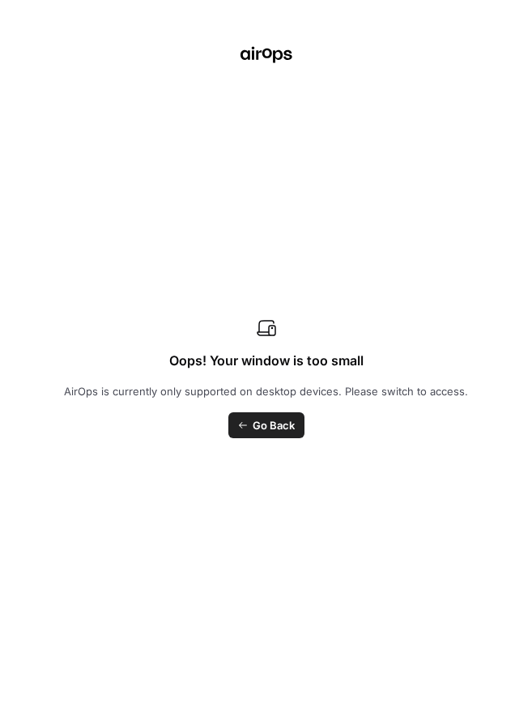
click at [248, 428] on link "Go Back" at bounding box center [266, 425] width 76 height 26
click at [531, 384] on div "Oops! Your window is too small AirOps is currently only supported on desktop de…" at bounding box center [266, 356] width 532 height 712
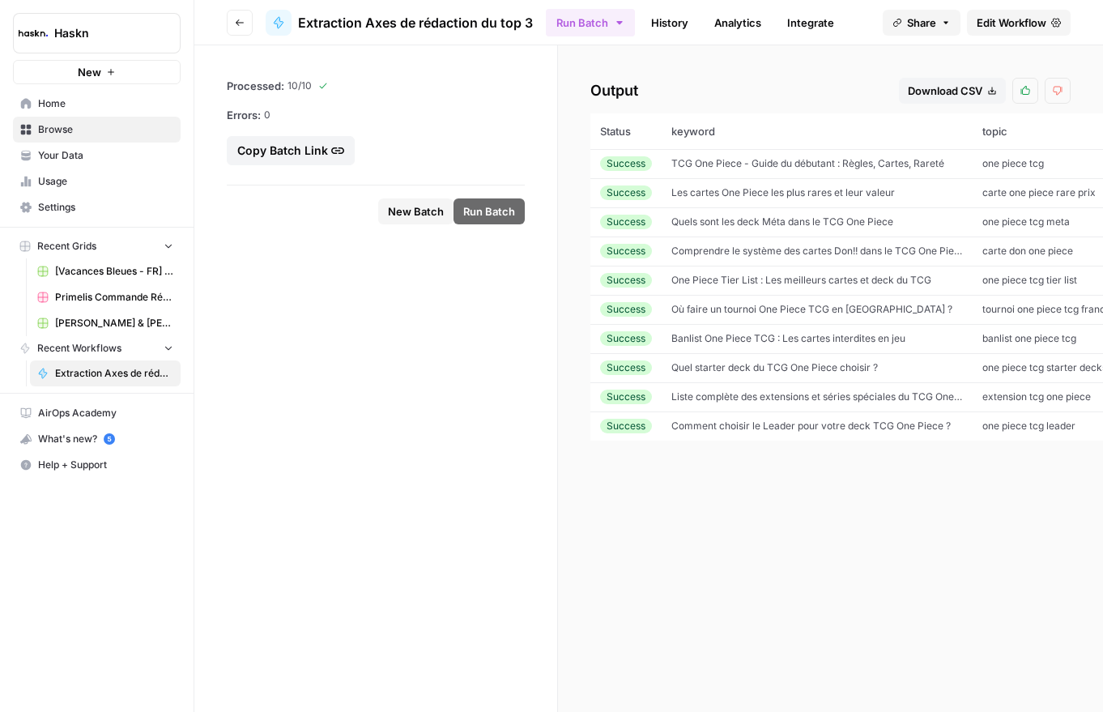
click at [930, 88] on div at bounding box center [860, 356] width 486 height 712
click at [957, 95] on div at bounding box center [860, 356] width 486 height 712
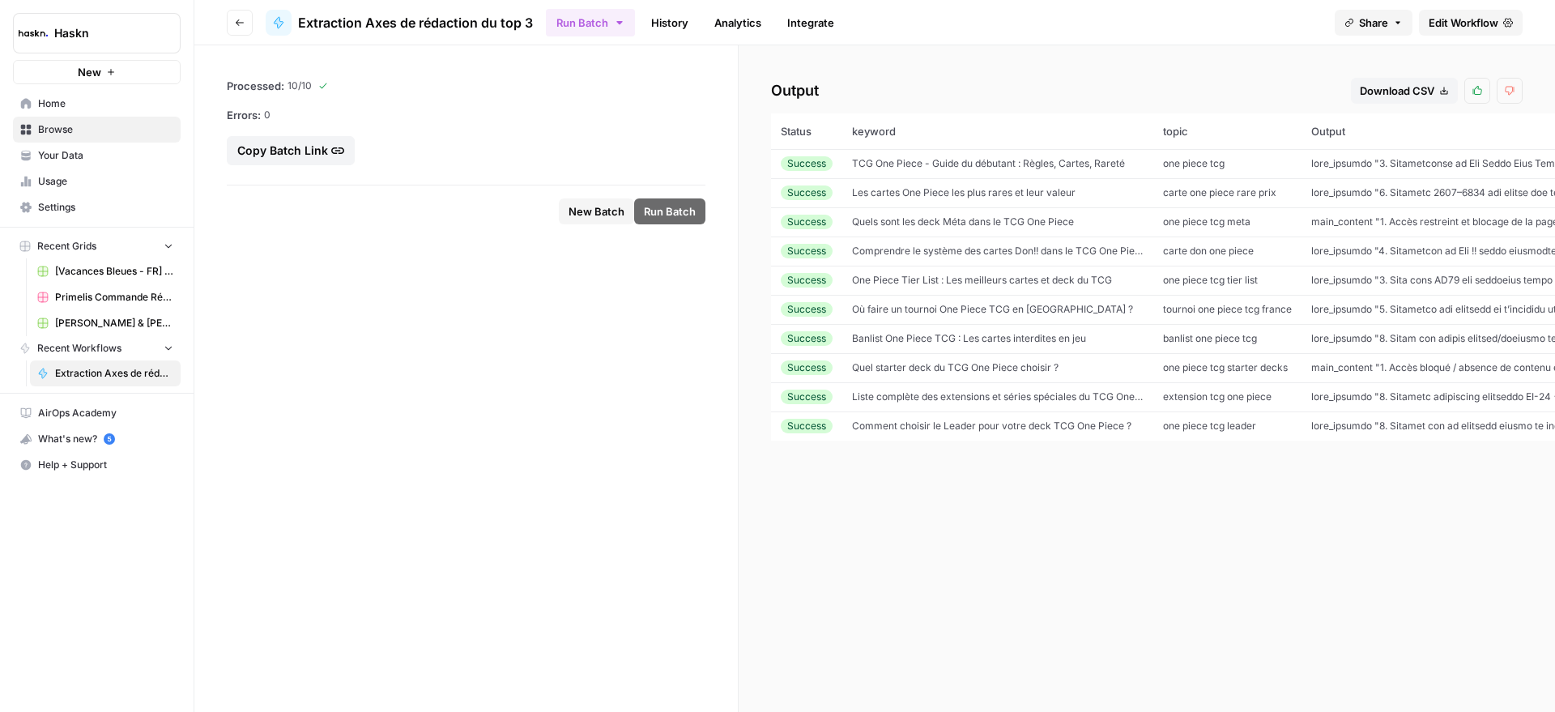
drag, startPoint x: 1387, startPoint y: 74, endPoint x: 1387, endPoint y: 114, distance: 40.5
click at [1388, 111] on div at bounding box center [1312, 356] width 486 height 712
click at [1386, 83] on div at bounding box center [1312, 356] width 486 height 712
click at [1419, 98] on div at bounding box center [1312, 356] width 486 height 712
click at [1419, 97] on div at bounding box center [1312, 356] width 486 height 712
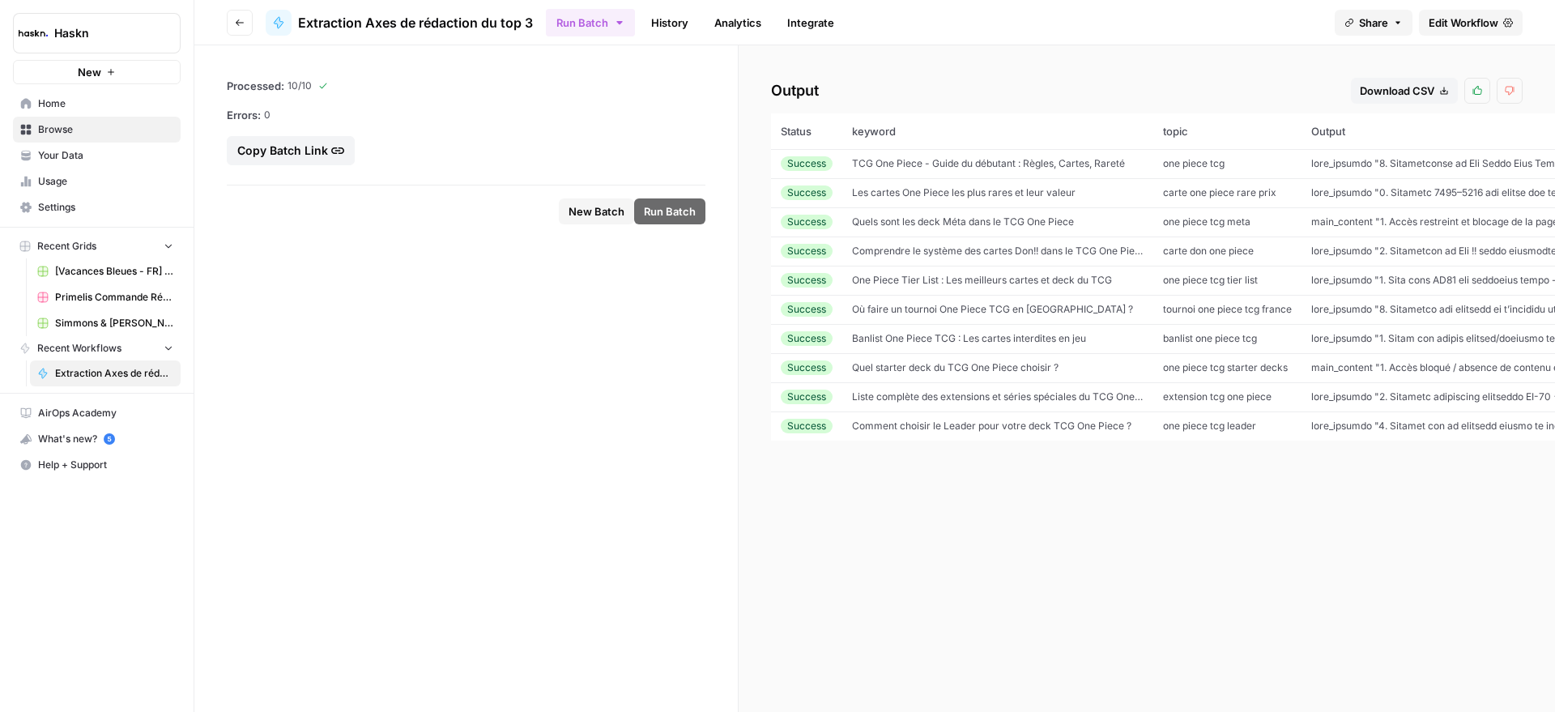
click at [1415, 96] on div at bounding box center [1312, 356] width 486 height 712
click at [1023, 173] on td "TCG One Piece - Guide du débutant : Règles, Cartes, Rareté" at bounding box center [997, 163] width 311 height 29
click at [920, 154] on td "TCG One Piece - Guide du débutant : Règles, Cartes, Rareté" at bounding box center [997, 163] width 311 height 29
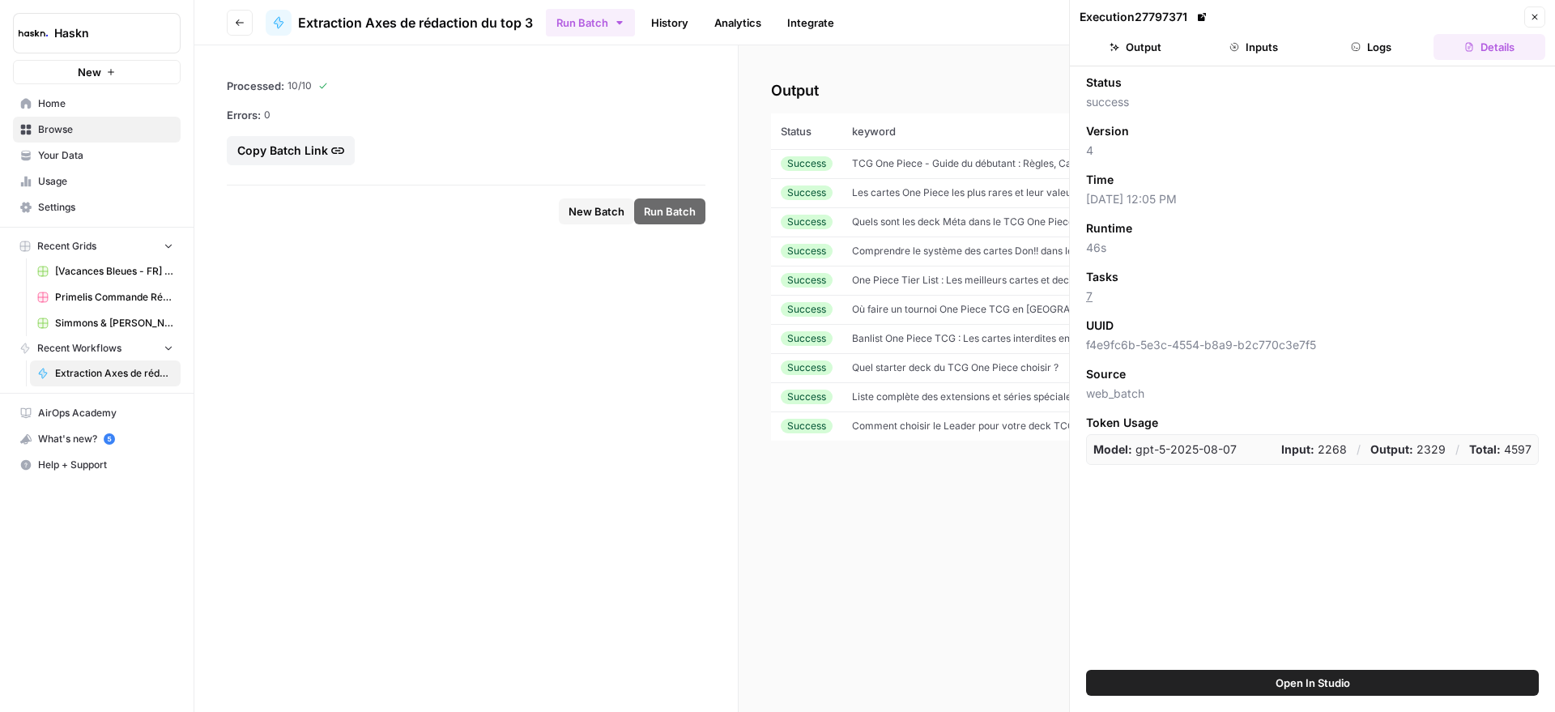
click at [1527, 19] on button "Close" at bounding box center [1534, 16] width 21 height 21
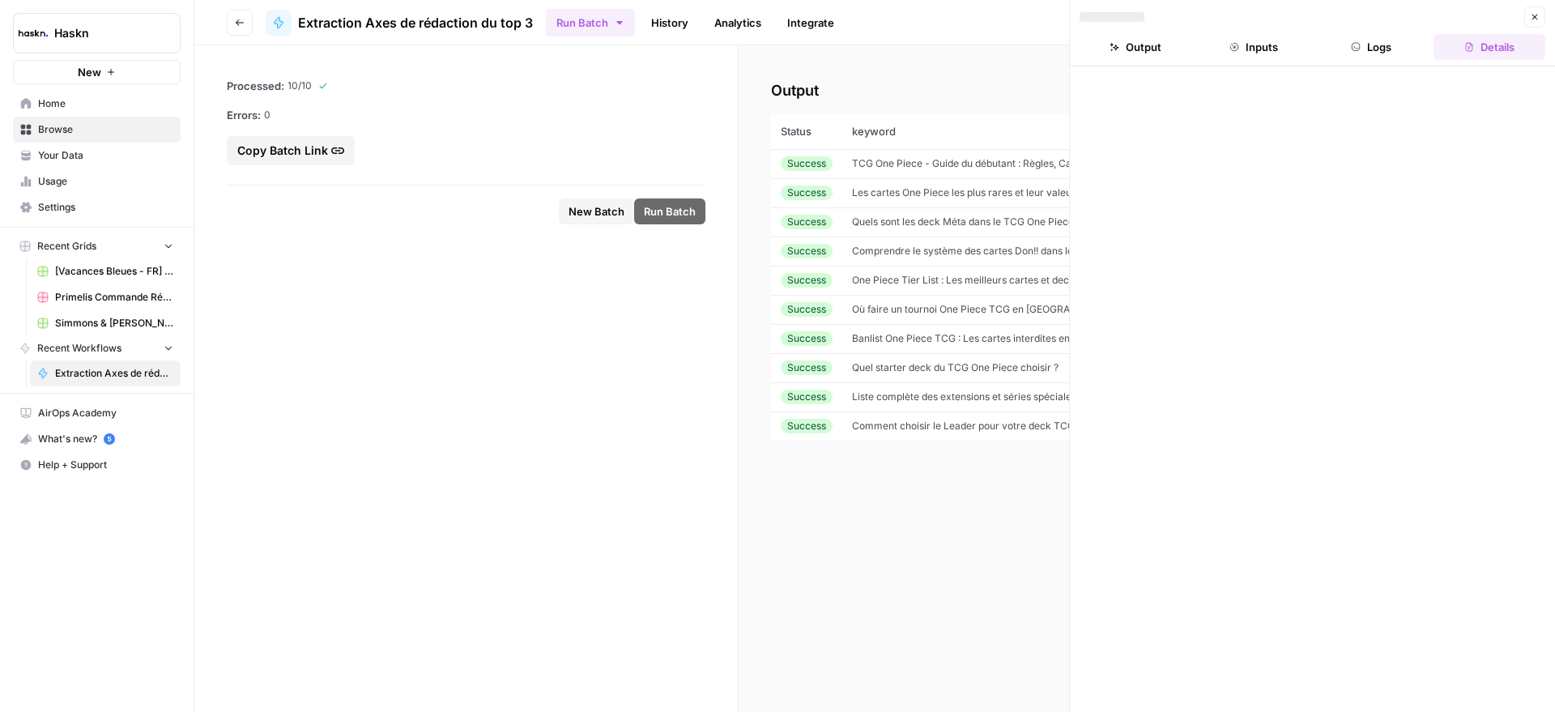
click at [1538, 16] on button "Close" at bounding box center [1534, 16] width 21 height 21
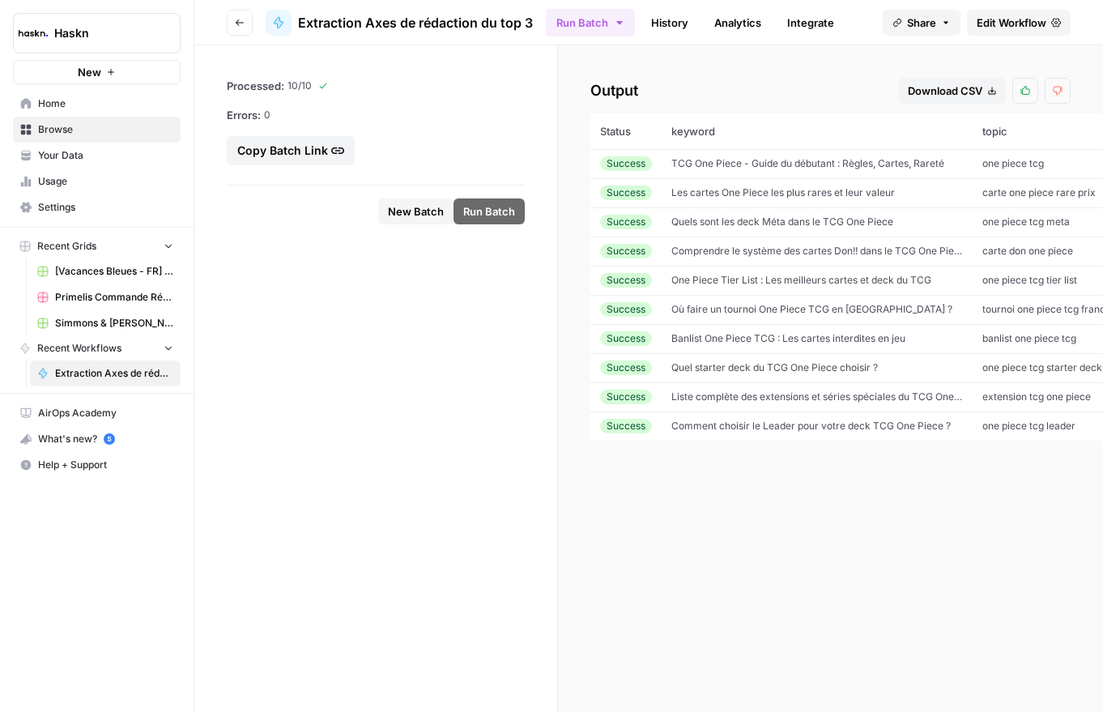
click at [966, 90] on div at bounding box center [860, 356] width 486 height 712
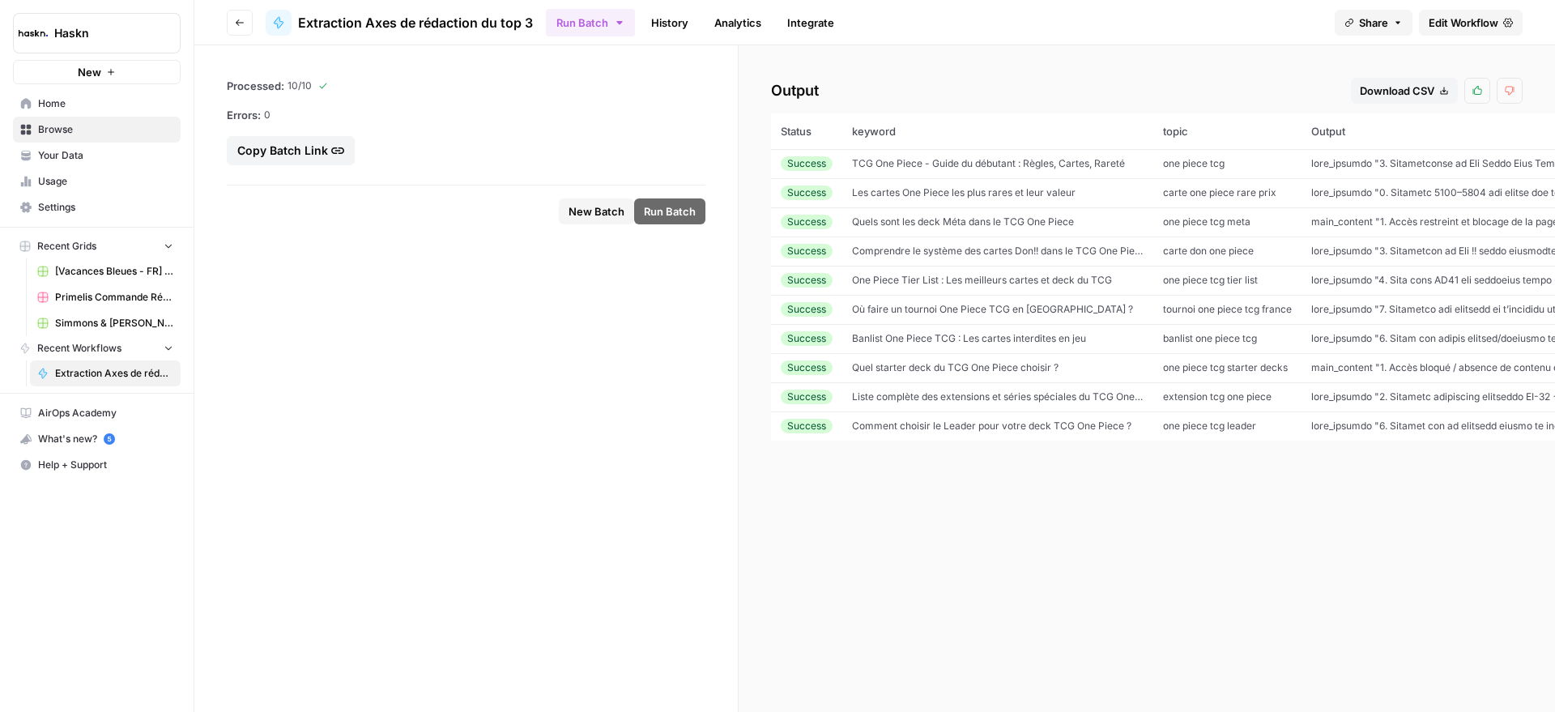
click at [1435, 91] on div at bounding box center [1312, 356] width 486 height 712
click at [1436, 91] on div at bounding box center [1312, 356] width 486 height 712
click at [1445, 88] on div at bounding box center [1312, 356] width 486 height 712
click at [1443, 88] on div at bounding box center [1312, 356] width 486 height 712
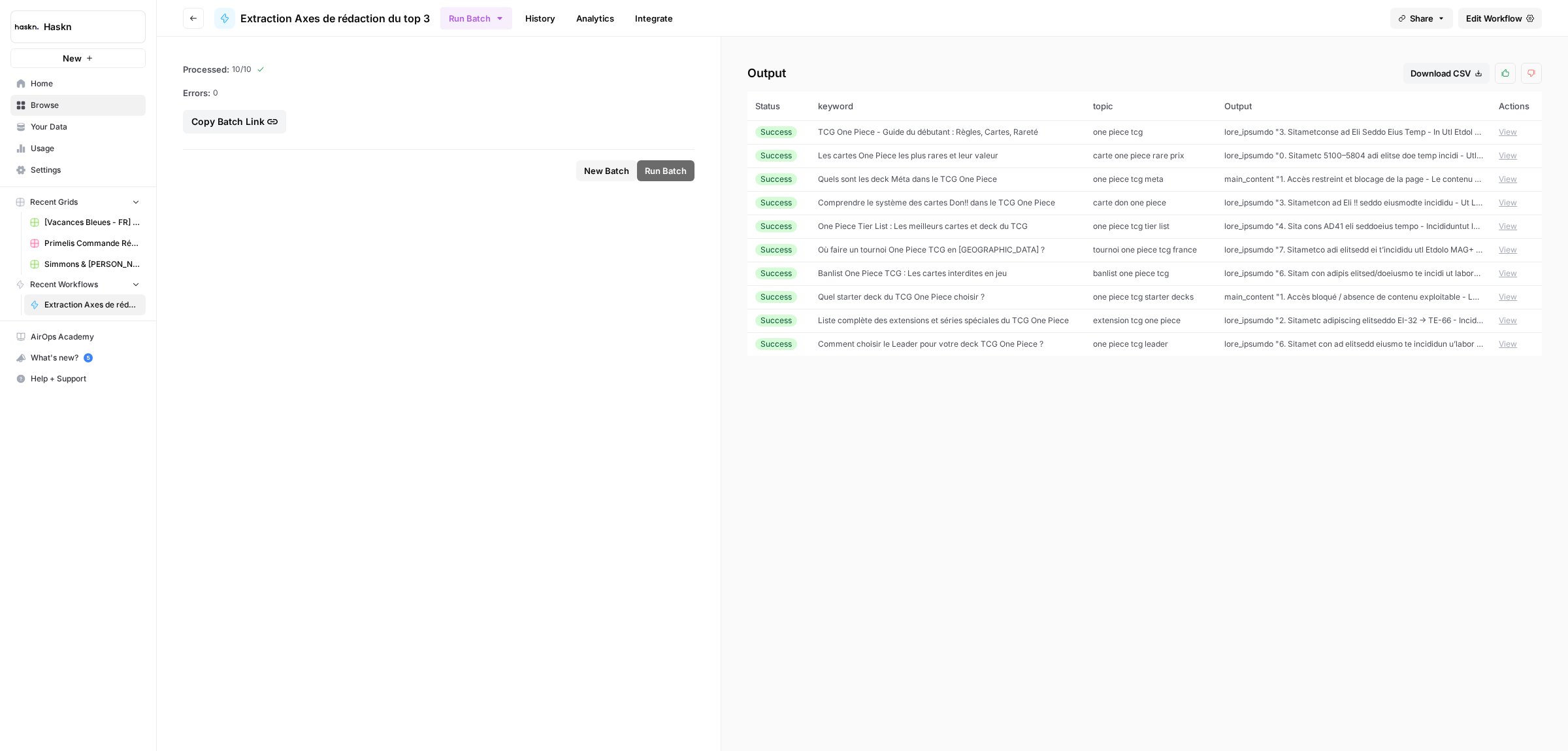
click at [1078, 136] on td "TCG One Piece - Guide du débutant : Règles, Cartes, Rareté" at bounding box center [947, 132] width 275 height 23
click at [893, 191] on td "Comprendre le système des cartes Don!! dans le TCG One Piece" at bounding box center [947, 202] width 275 height 23
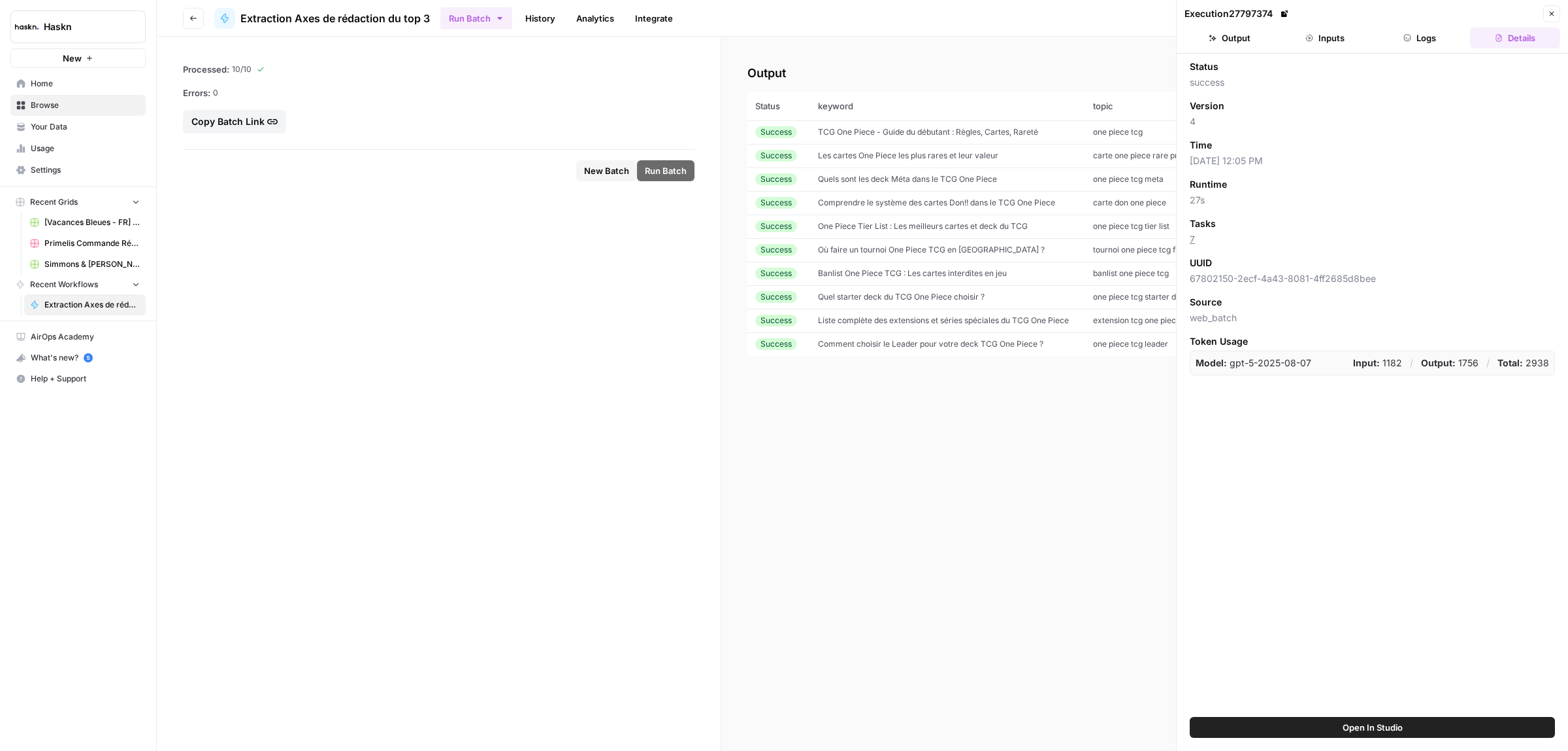
click at [1549, 15] on icon "button" at bounding box center [1552, 14] width 8 height 8
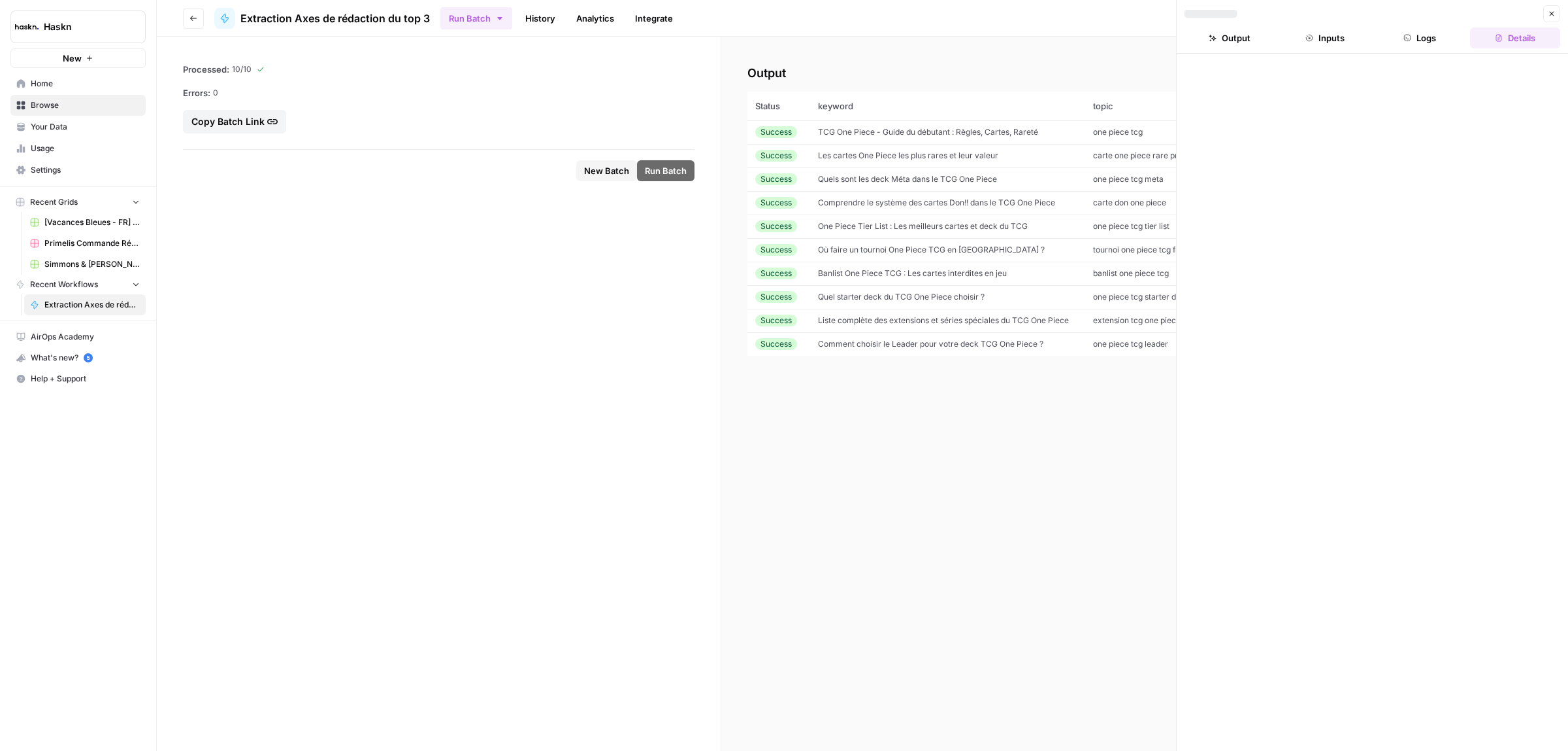
drag, startPoint x: 1302, startPoint y: 13, endPoint x: 1491, endPoint y: 493, distance: 515.9
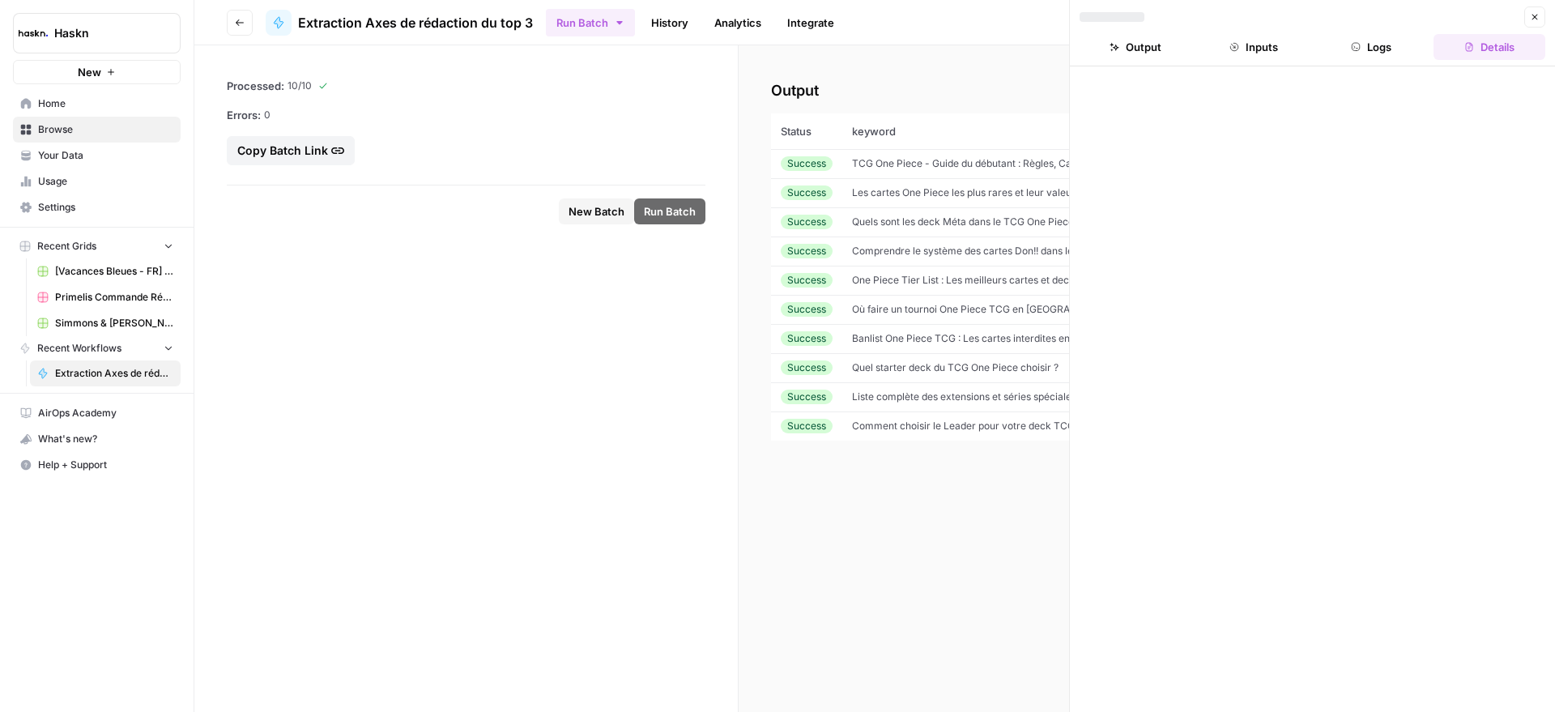
click at [886, 159] on span "TCG One Piece - Guide du débutant : Règles, Cartes, Rareté" at bounding box center [988, 163] width 273 height 12
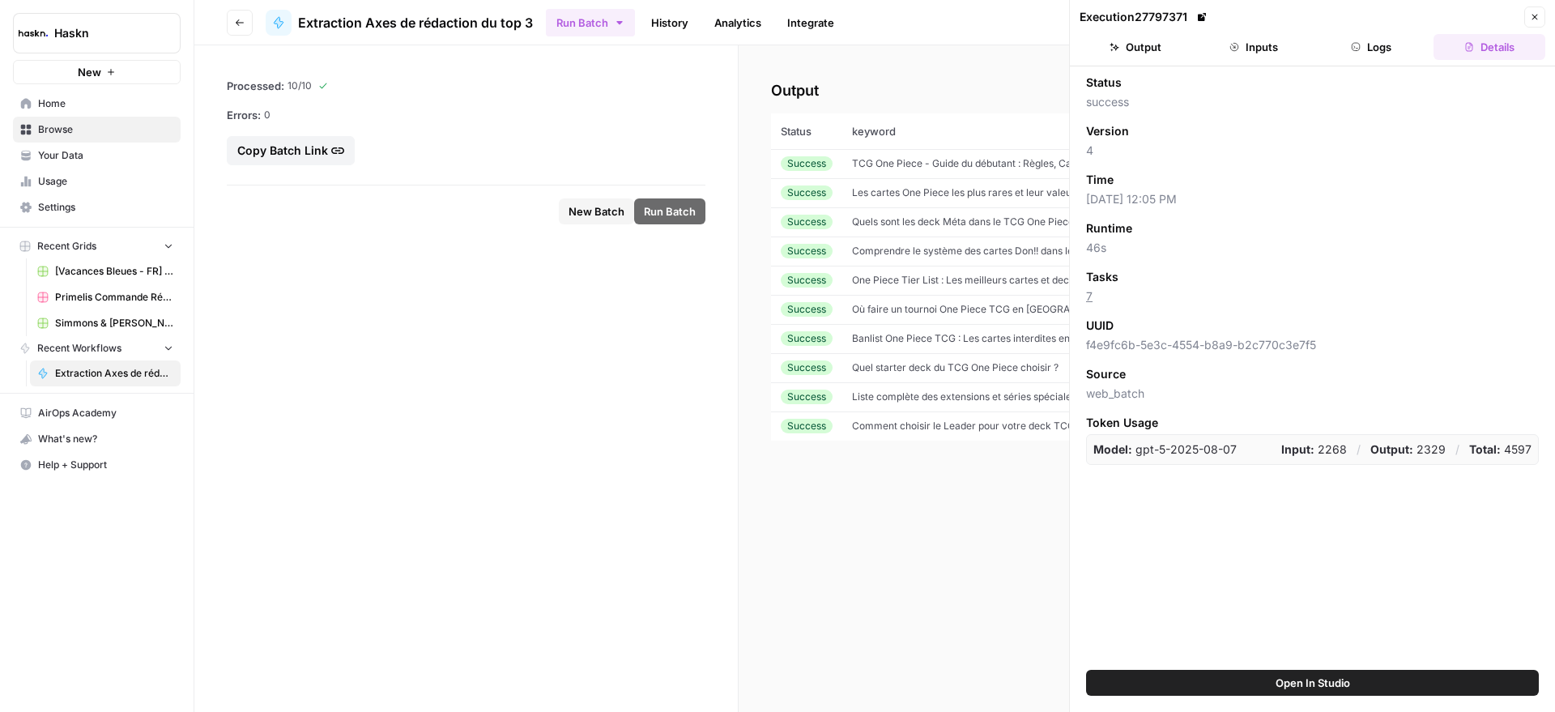
click at [1151, 42] on button "Output" at bounding box center [1135, 47] width 112 height 26
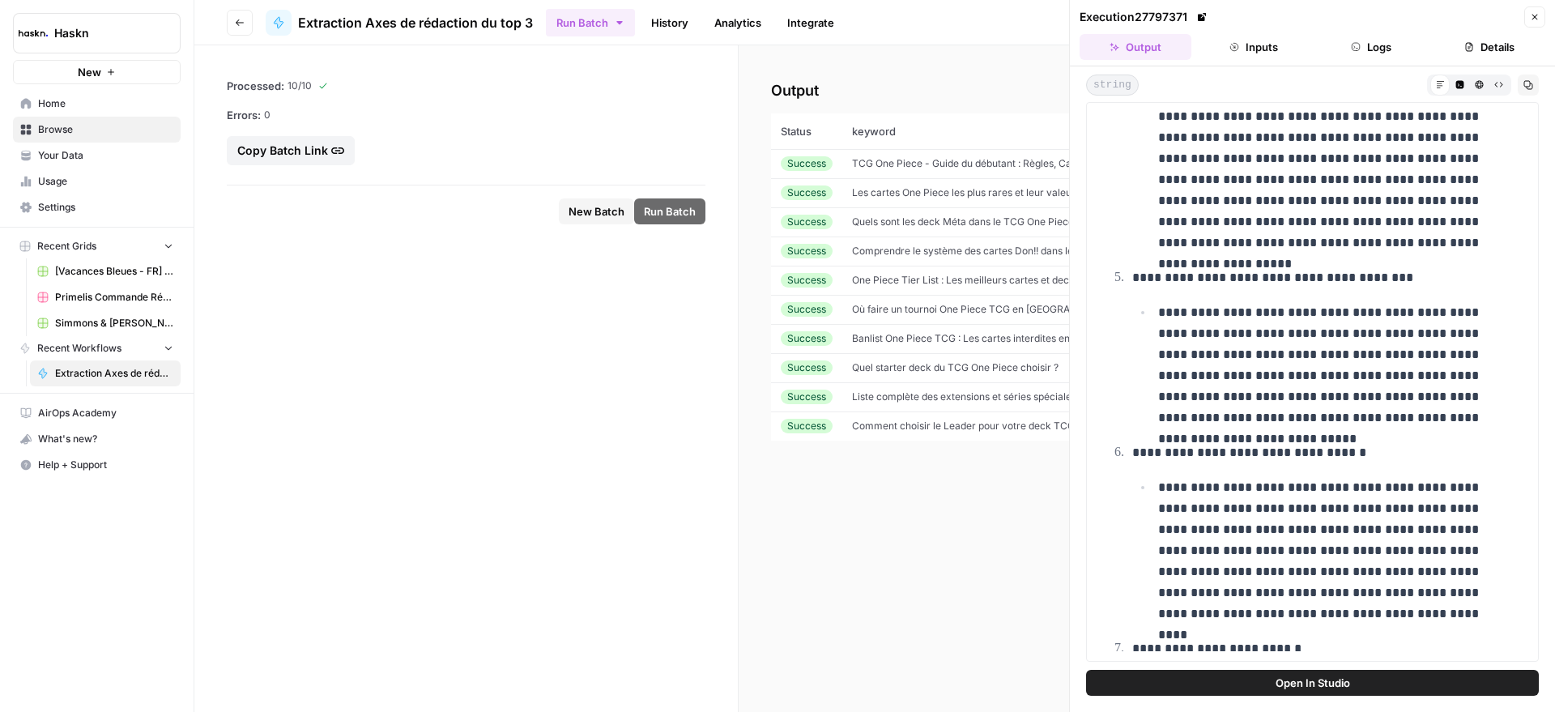
scroll to position [897, 0]
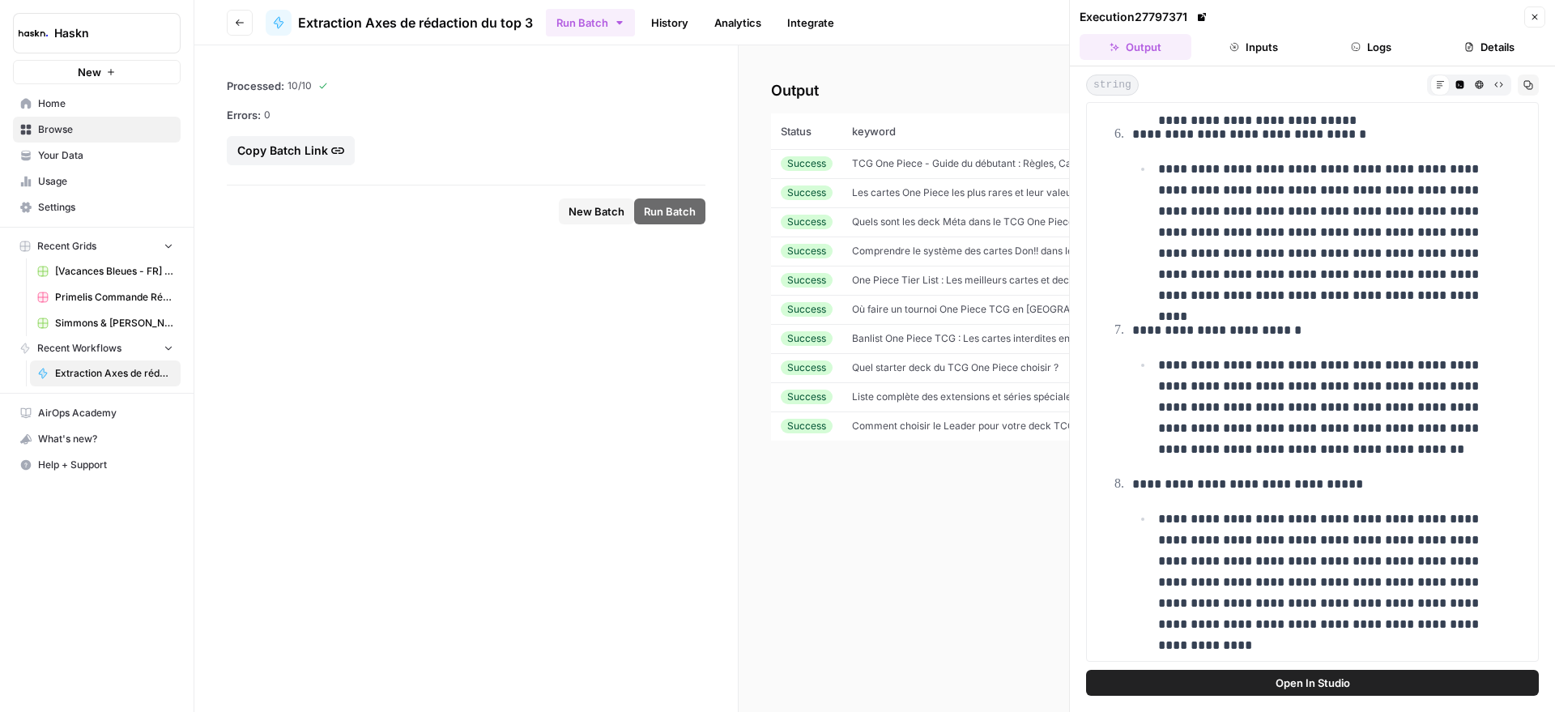
drag, startPoint x: 1111, startPoint y: 151, endPoint x: 1378, endPoint y: 629, distance: 548.1
copy div "**********"
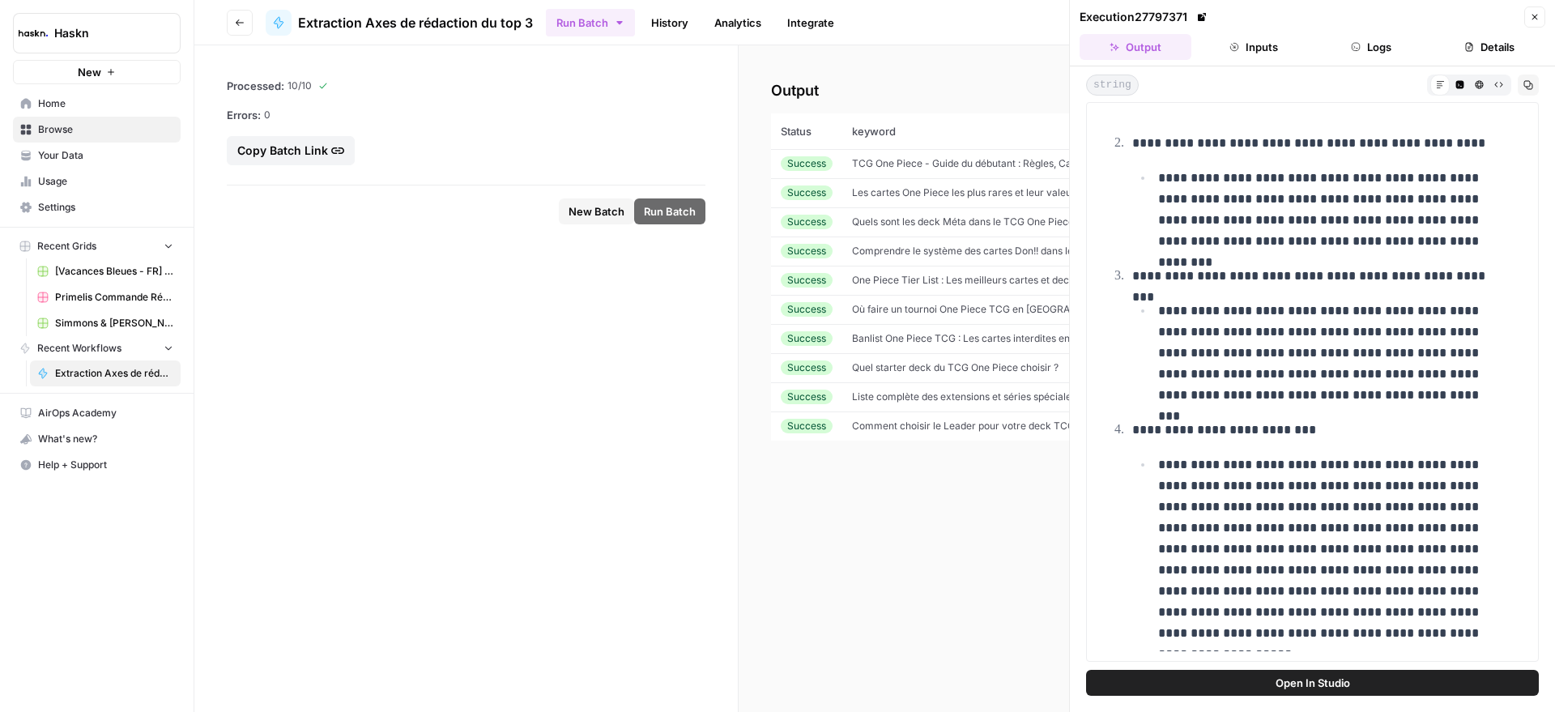
scroll to position [0, 0]
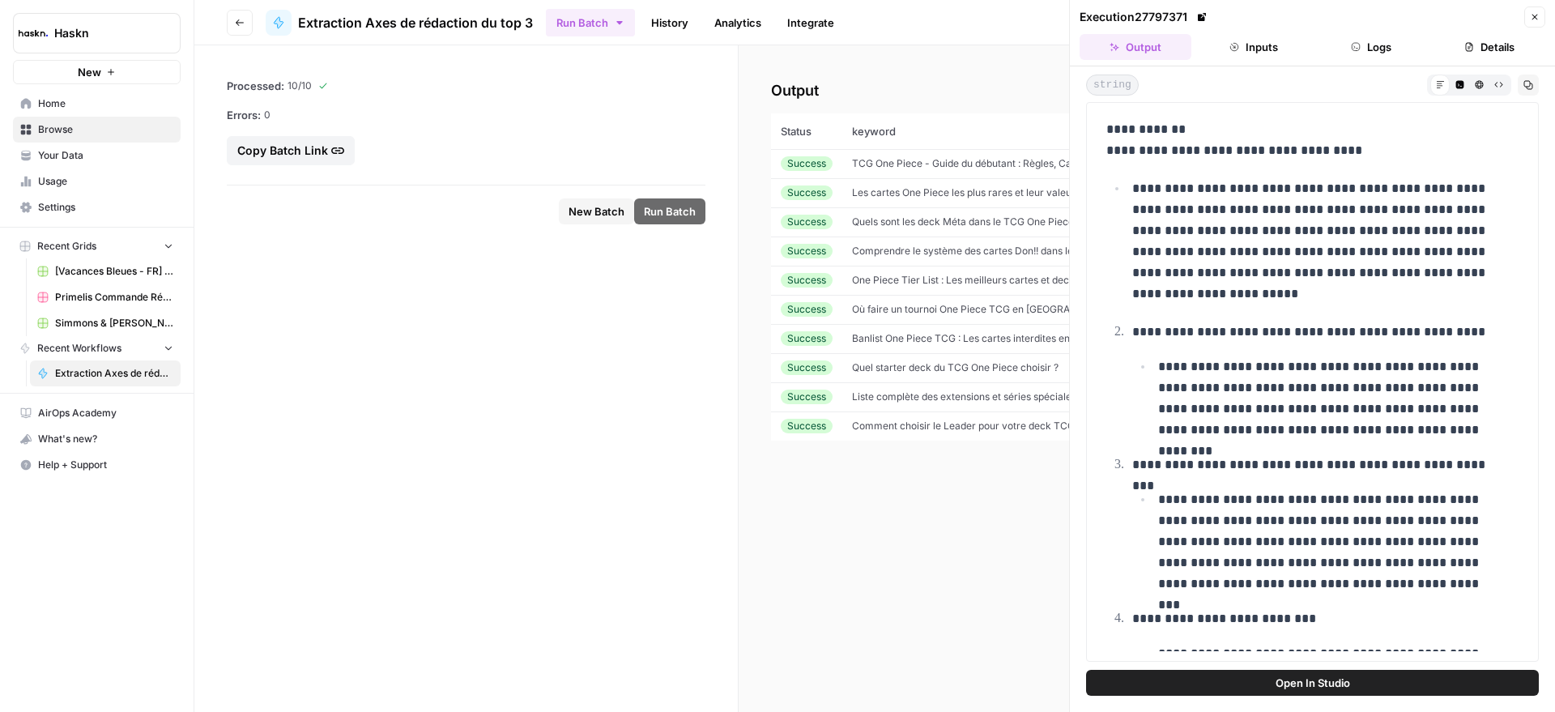
click at [926, 195] on span "Les cartes One Piece les plus rares et leur valeur" at bounding box center [963, 192] width 223 height 12
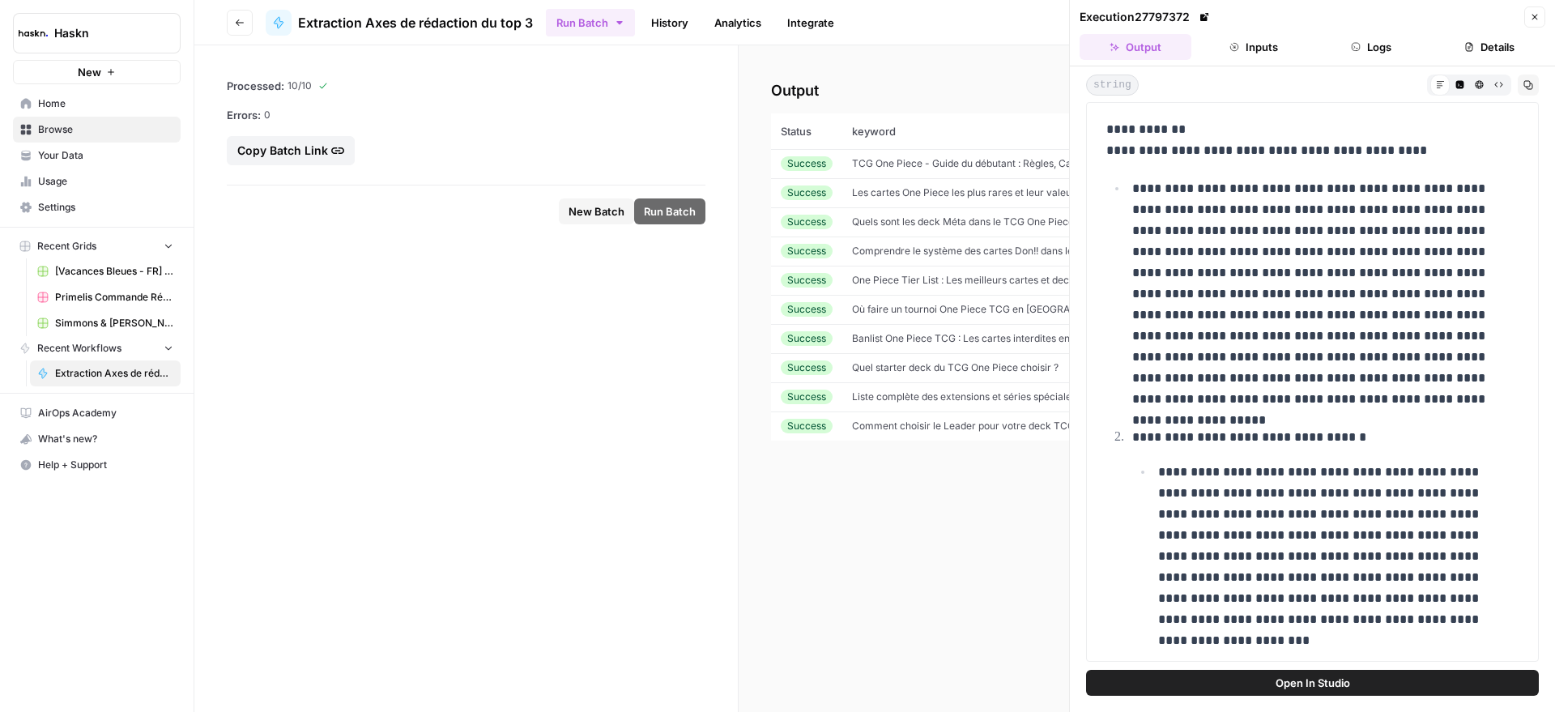
drag, startPoint x: 1114, startPoint y: 148, endPoint x: 1160, endPoint y: 167, distance: 49.8
click at [1211, 270] on p "**********" at bounding box center [1317, 294] width 371 height 232
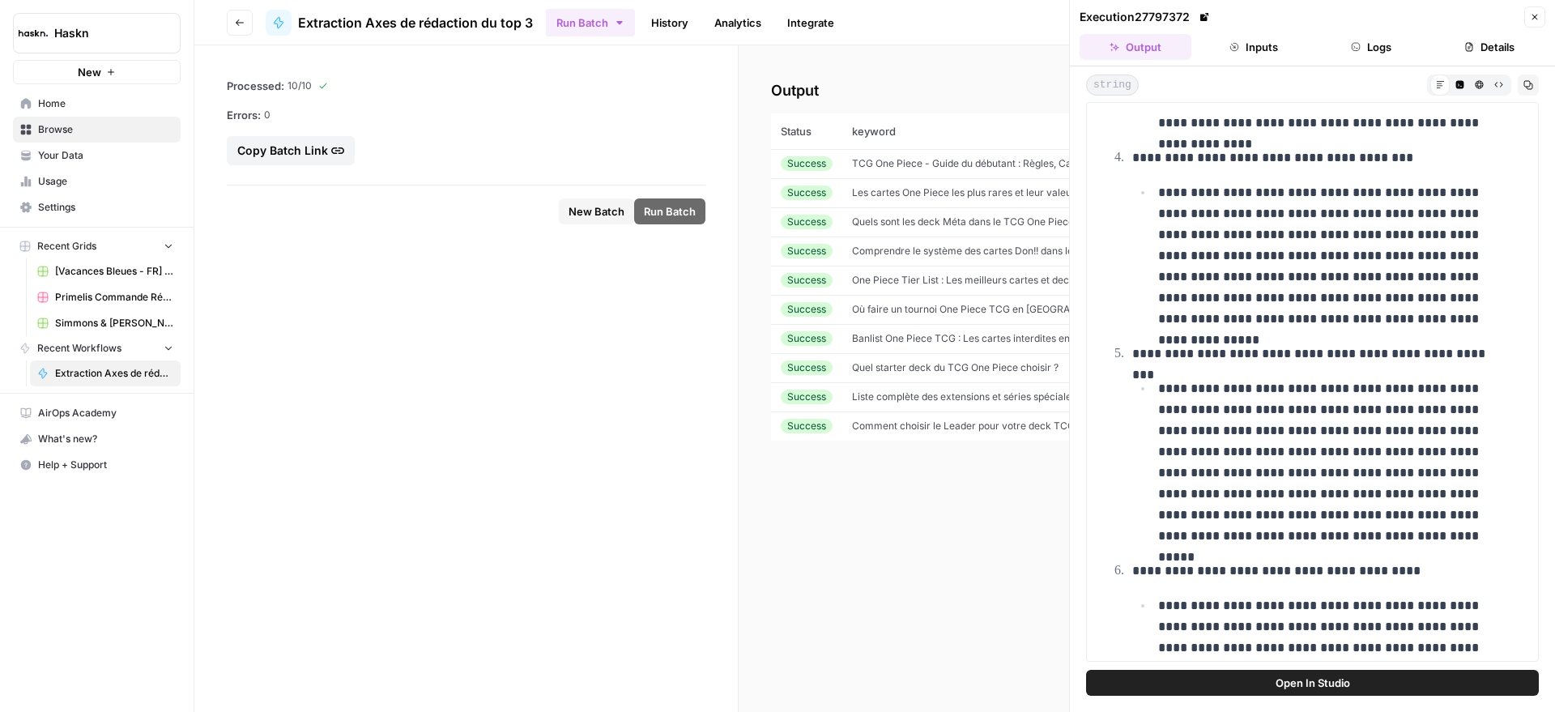
scroll to position [1122, 0]
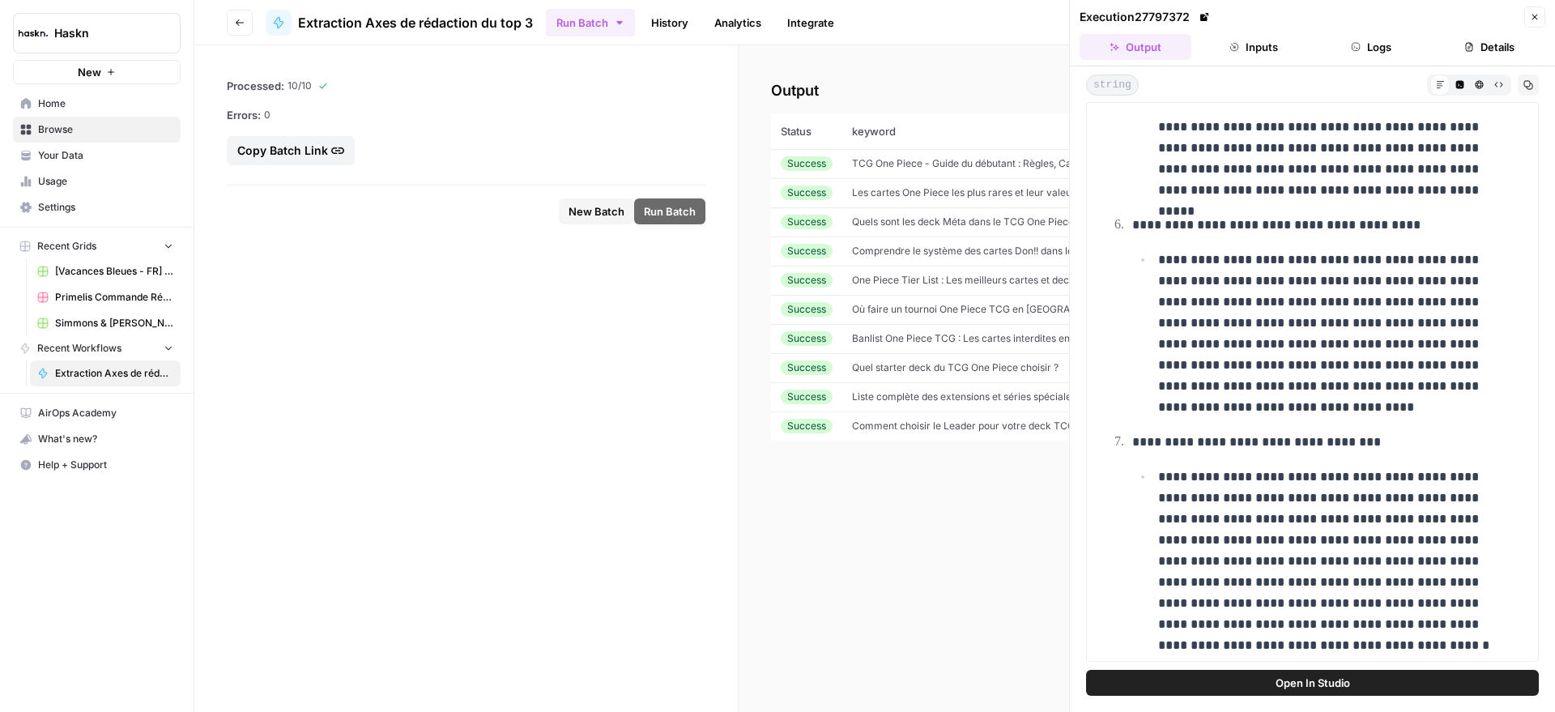
drag, startPoint x: 1114, startPoint y: 150, endPoint x: 1477, endPoint y: 624, distance: 597.3
copy div "**********"
click at [1536, 10] on button "Close" at bounding box center [1534, 16] width 21 height 21
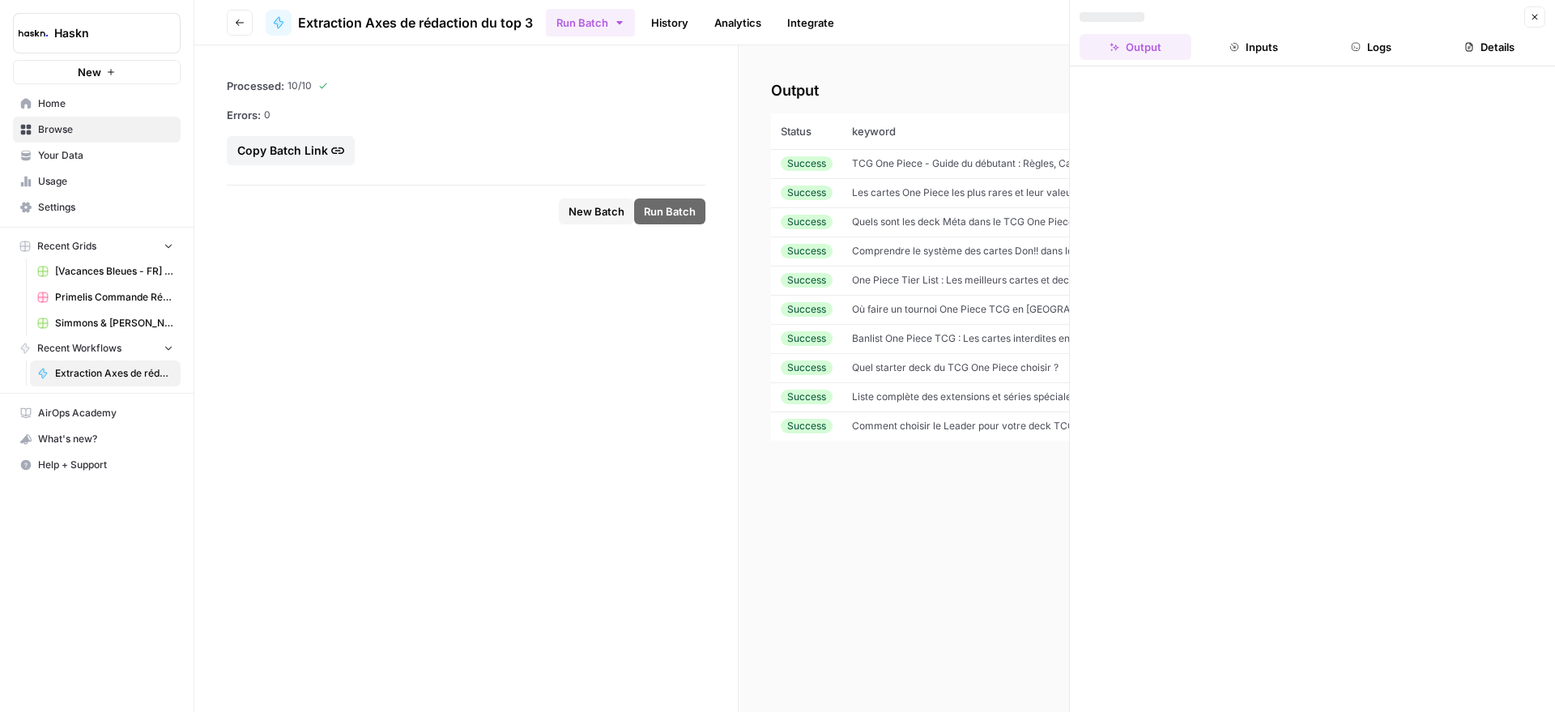
click at [942, 225] on span "Quels sont les deck Méta dans le TCG One Piece" at bounding box center [963, 221] width 222 height 12
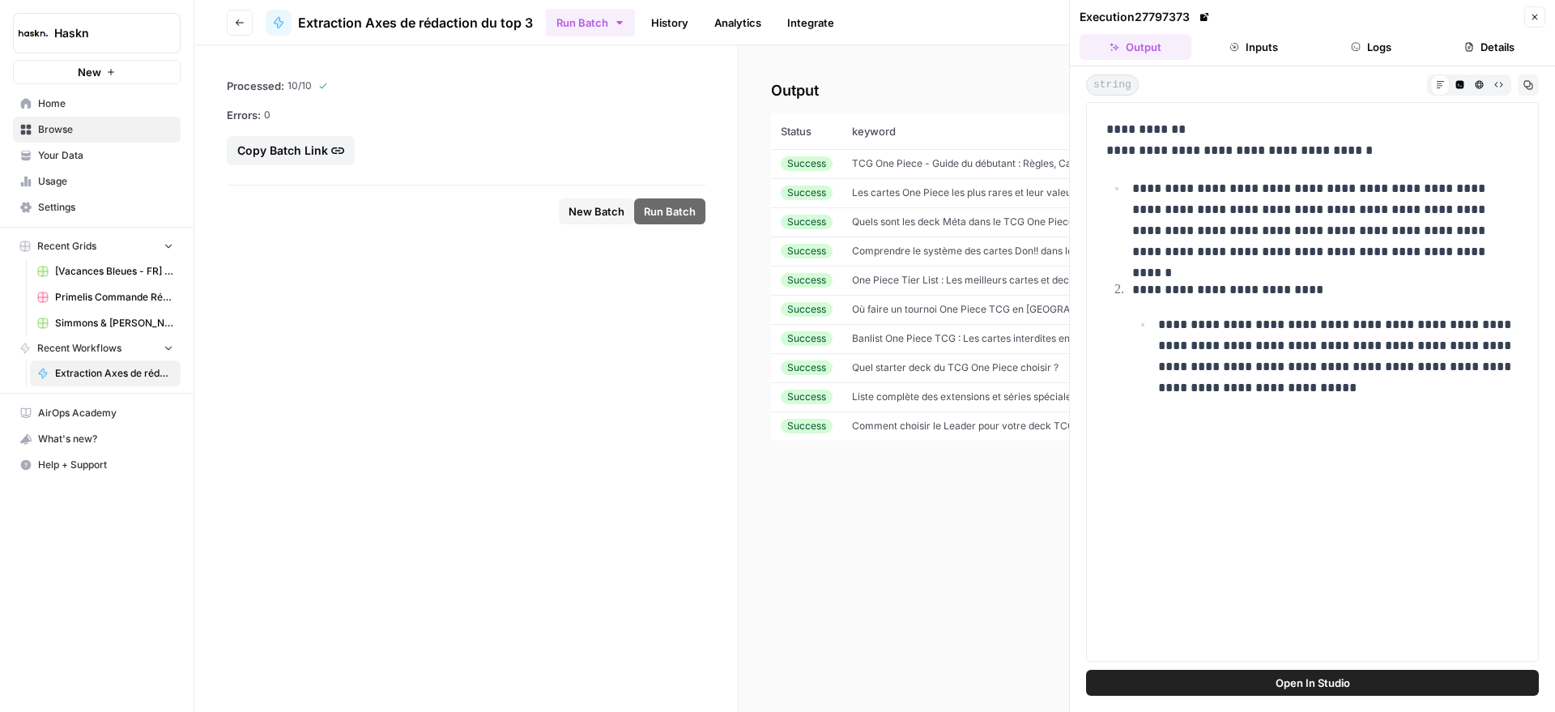
click at [900, 229] on td "Quels sont les deck Méta dans le TCG One Piece" at bounding box center [997, 221] width 311 height 29
click at [909, 256] on span "Comprendre le système des cartes Don!! dans le TCG One Piece" at bounding box center [999, 251] width 294 height 12
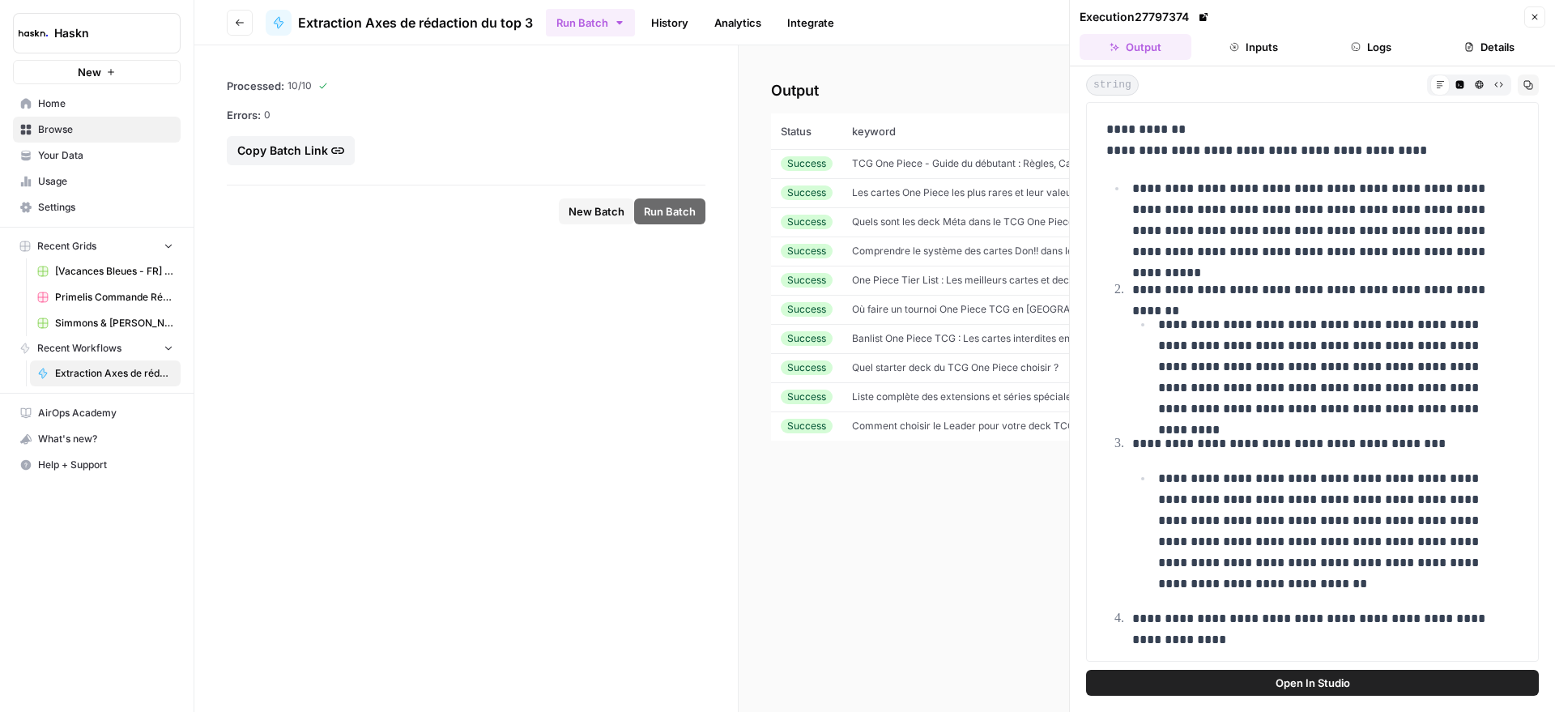
scroll to position [267, 0]
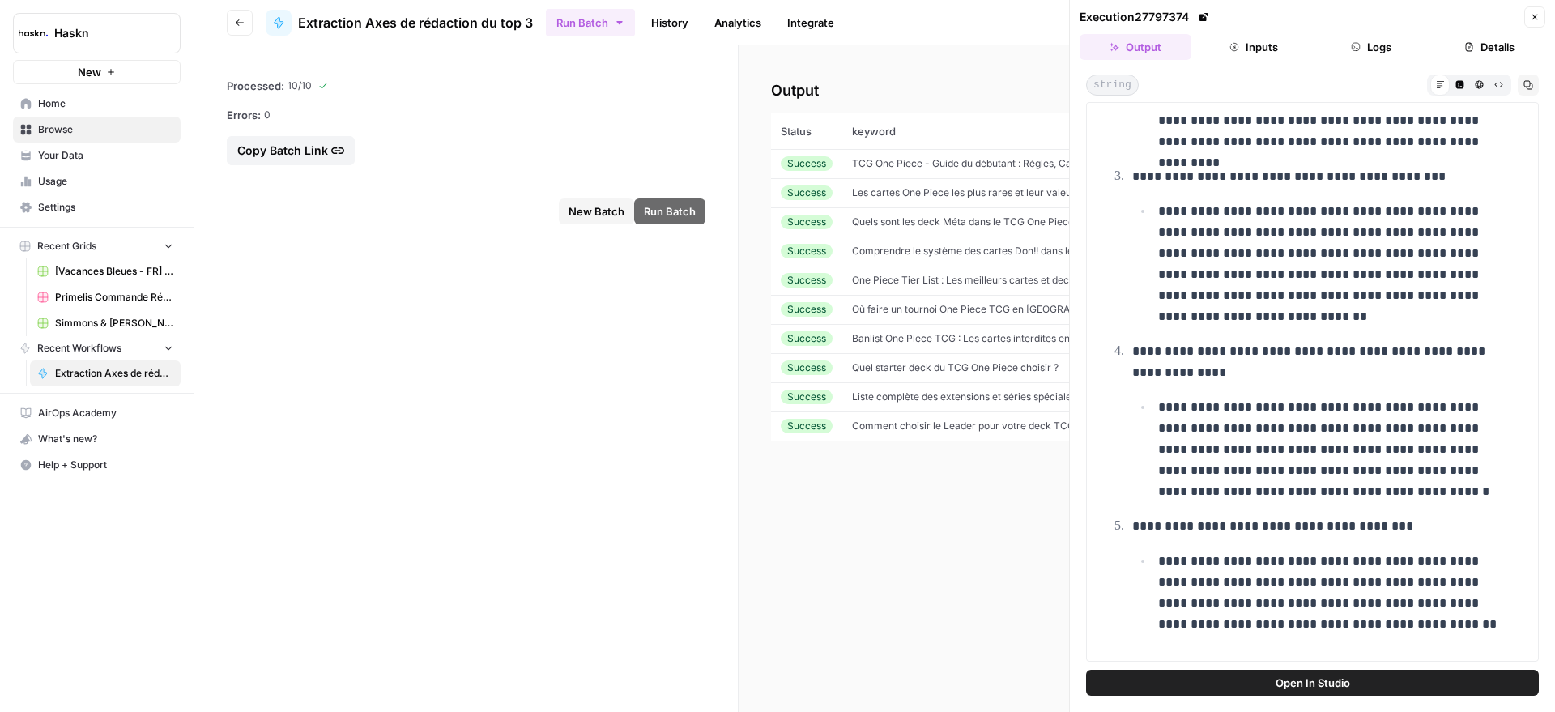
drag, startPoint x: 1114, startPoint y: 152, endPoint x: 1347, endPoint y: 628, distance: 529.8
click at [1347, 628] on div "**********" at bounding box center [1312, 248] width 432 height 806
copy div "**********"
click at [921, 279] on span "One Piece Tier List : Les meilleurs cartes et deck du TCG" at bounding box center [982, 280] width 260 height 12
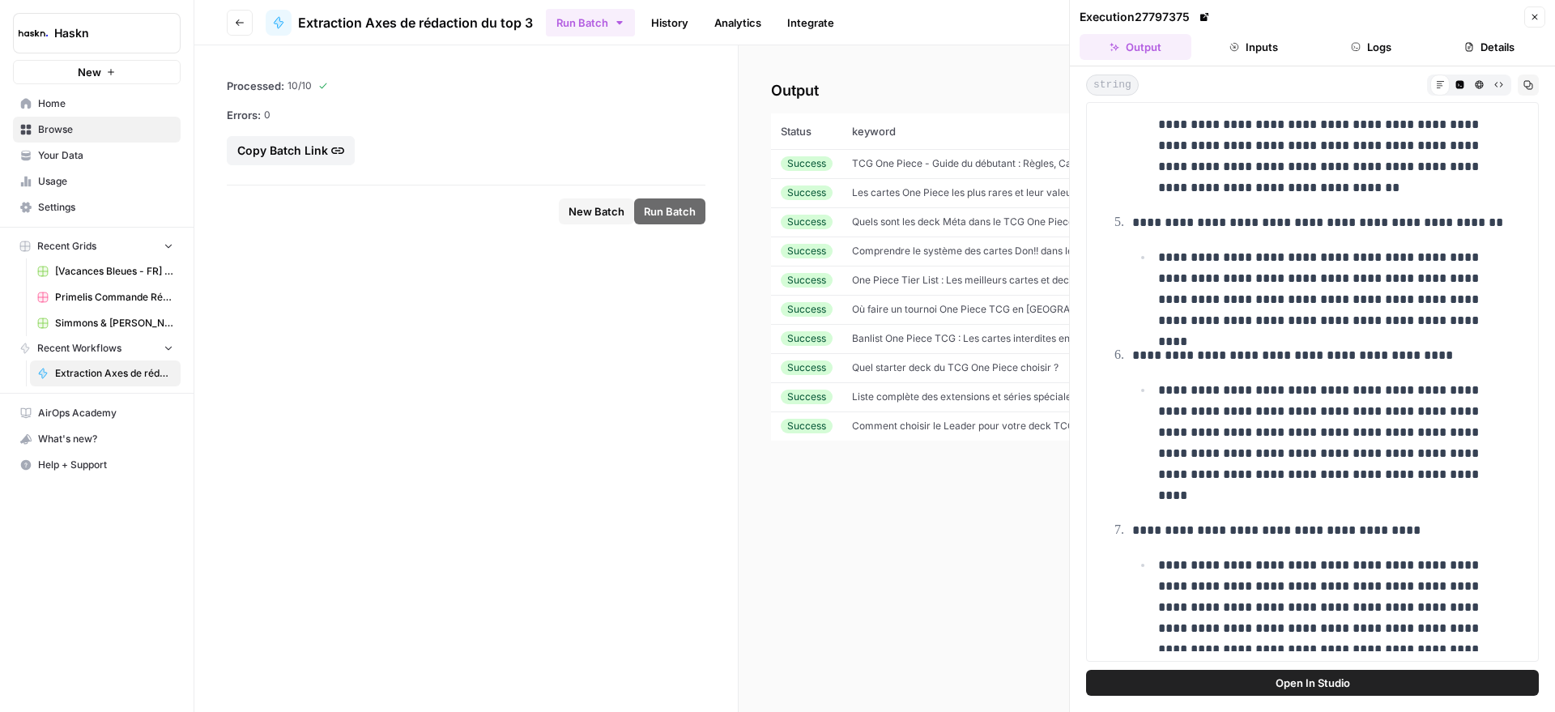
scroll to position [792, 0]
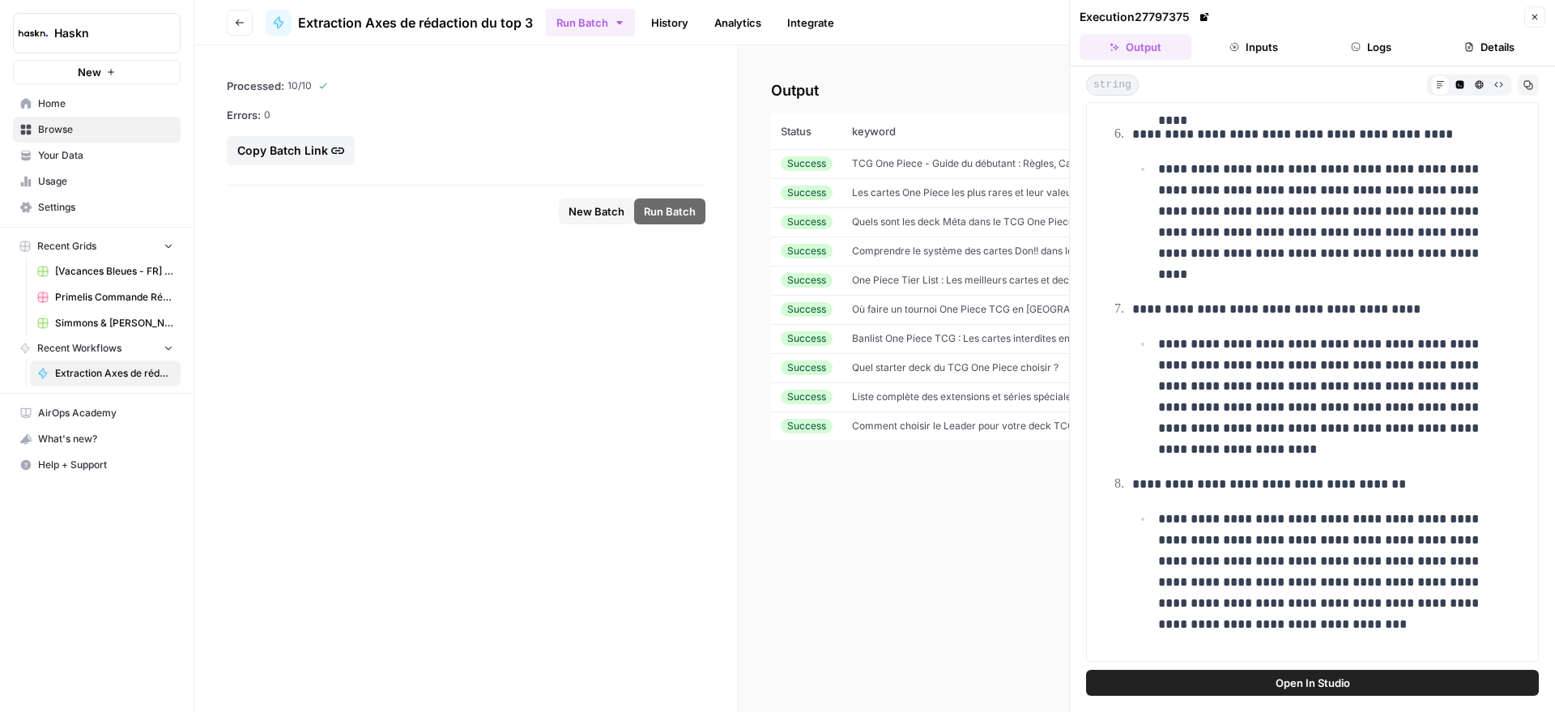
drag, startPoint x: 1113, startPoint y: 149, endPoint x: 1196, endPoint y: 635, distance: 492.9
copy div "**********"
drag, startPoint x: 926, startPoint y: 313, endPoint x: 941, endPoint y: 317, distance: 15.1
click at [926, 313] on span "Où faire un tournoi One Piece TCG en [GEOGRAPHIC_DATA] ?" at bounding box center [992, 309] width 281 height 12
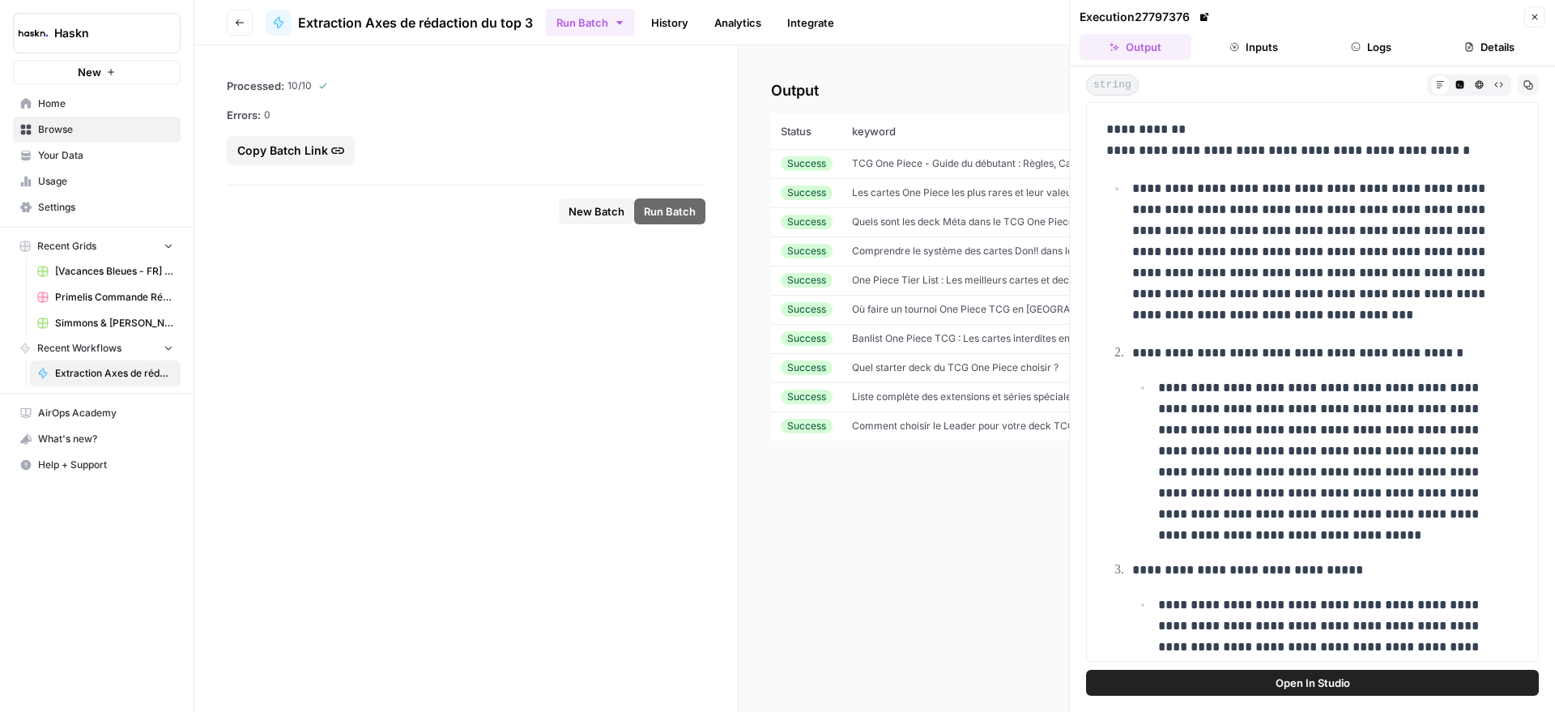
scroll to position [737, 0]
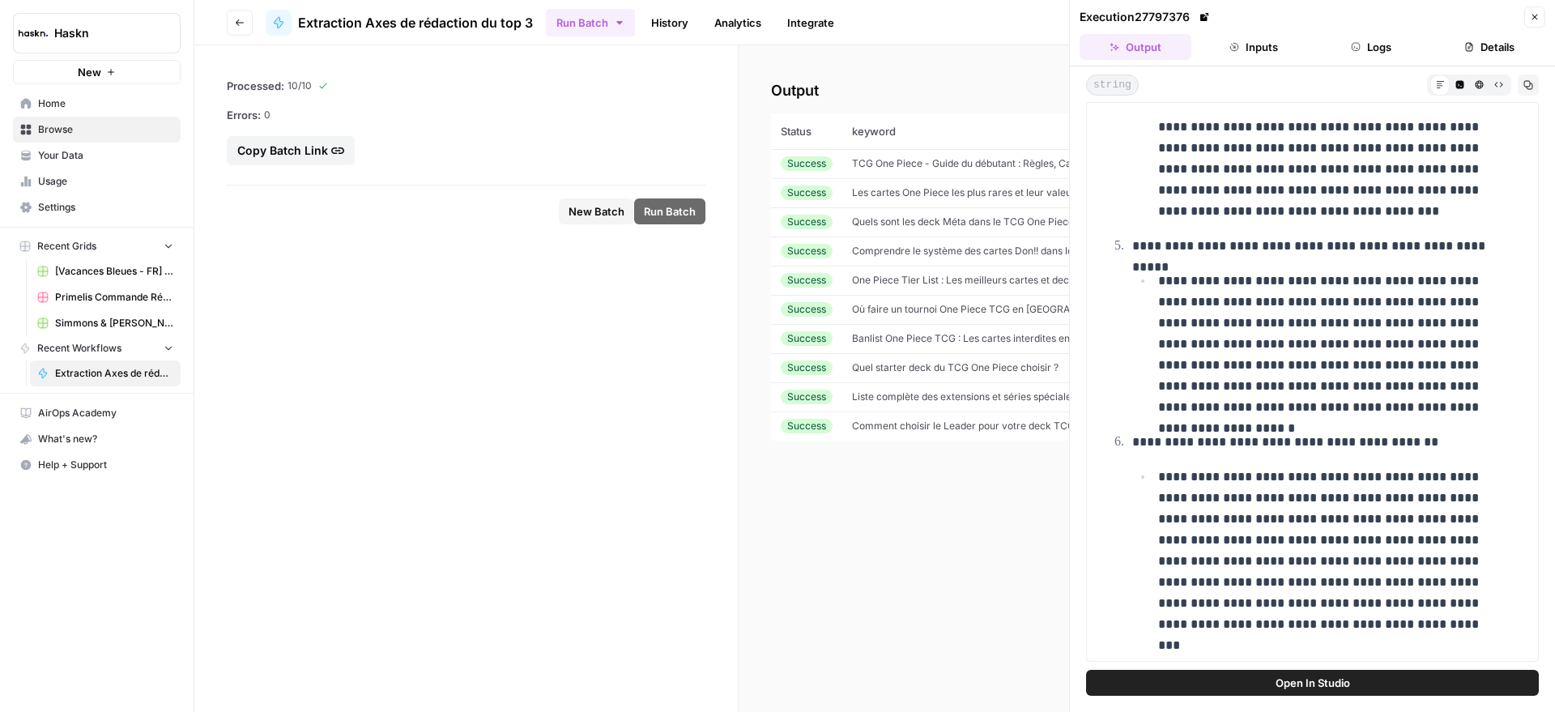
drag, startPoint x: 1115, startPoint y: 152, endPoint x: 1296, endPoint y: 635, distance: 515.6
click at [1296, 635] on div "**********" at bounding box center [1312, 13] width 432 height 1275
copy div "**********"
click at [924, 342] on span "Banlist One Piece TCG : Les cartes interdites en jeu" at bounding box center [969, 338] width 234 height 12
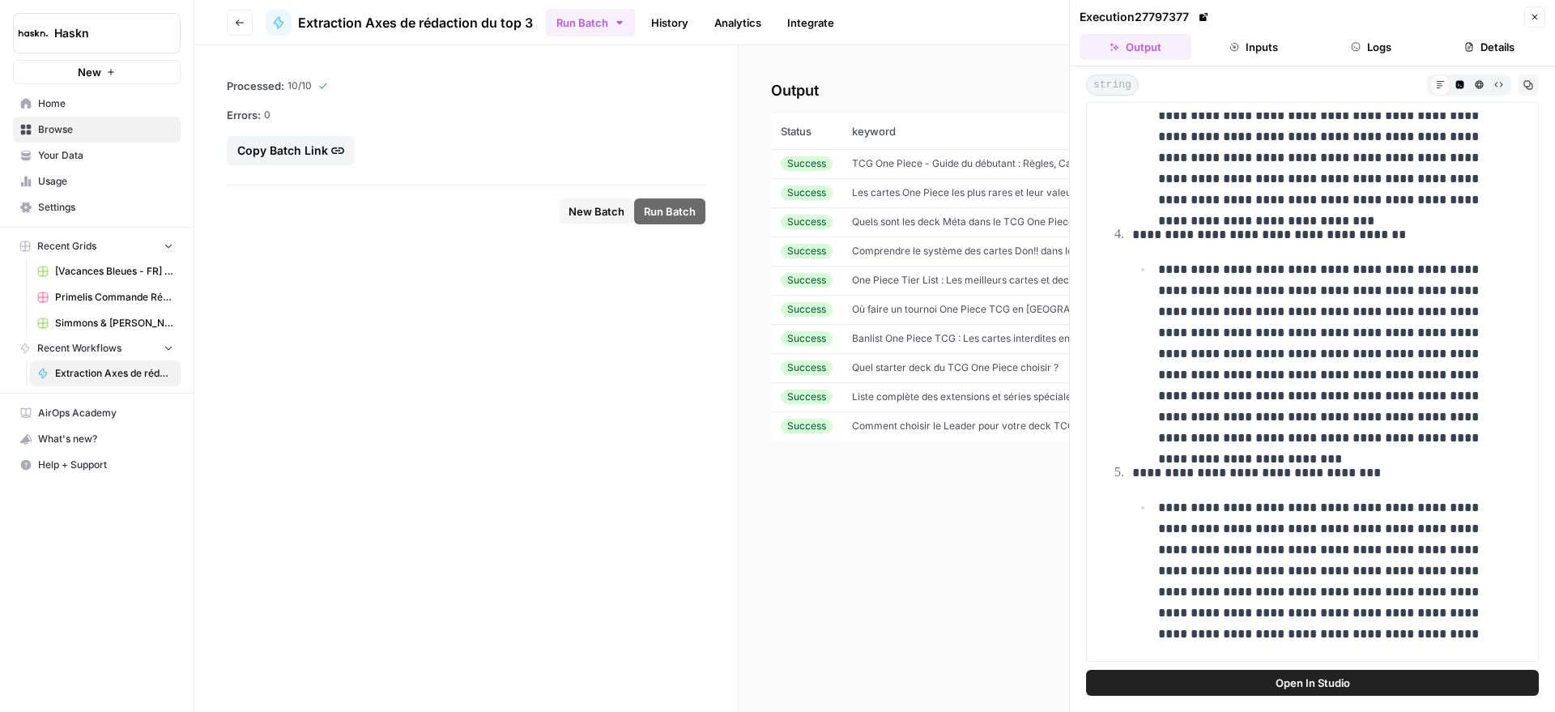
scroll to position [1185, 0]
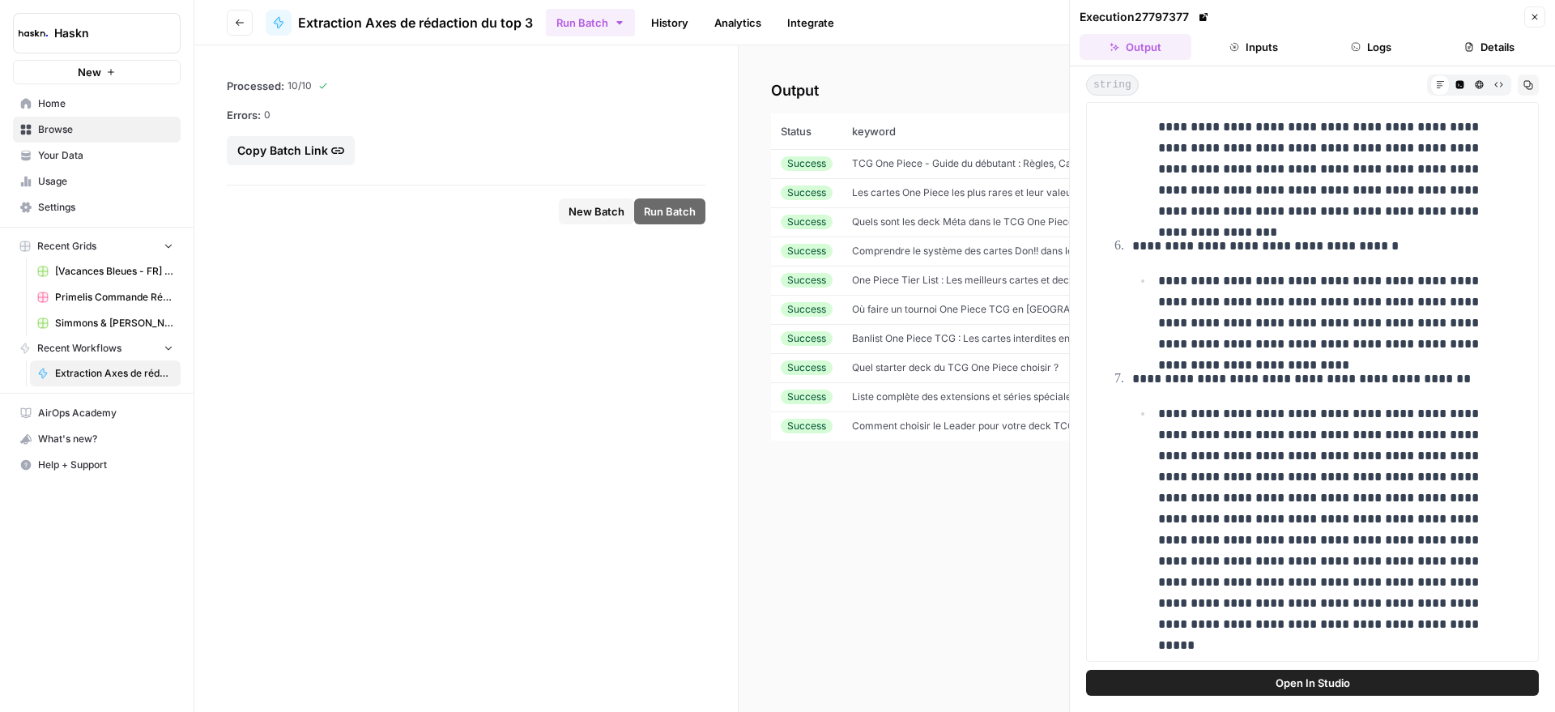
drag, startPoint x: 1114, startPoint y: 151, endPoint x: 1289, endPoint y: 619, distance: 500.4
copy div "**********"
click at [933, 371] on span "Quel starter deck du TCG One Piece choisir ?" at bounding box center [955, 367] width 206 height 12
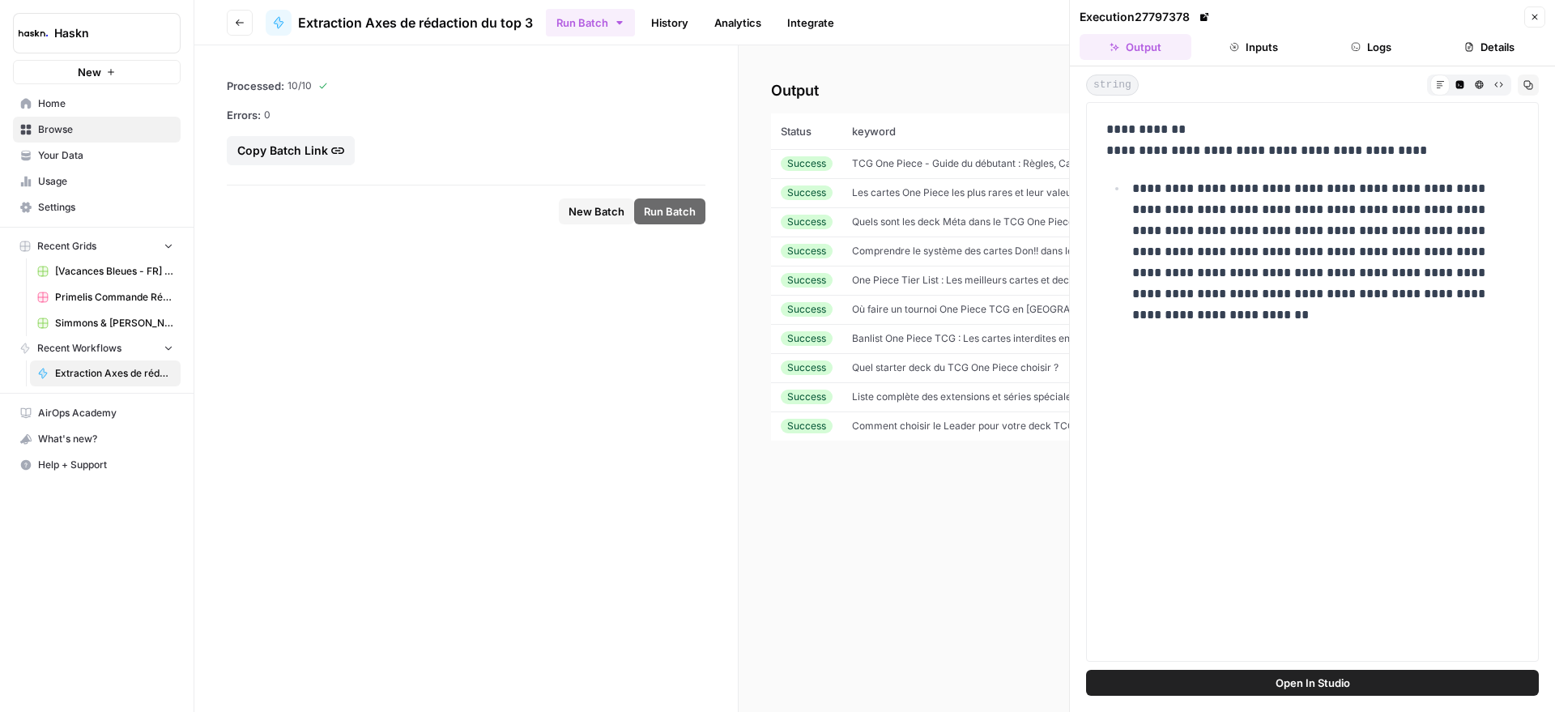
click at [896, 398] on span "Liste complète des extensions et séries spéciales du TCG One Piece" at bounding box center [1007, 396] width 311 height 12
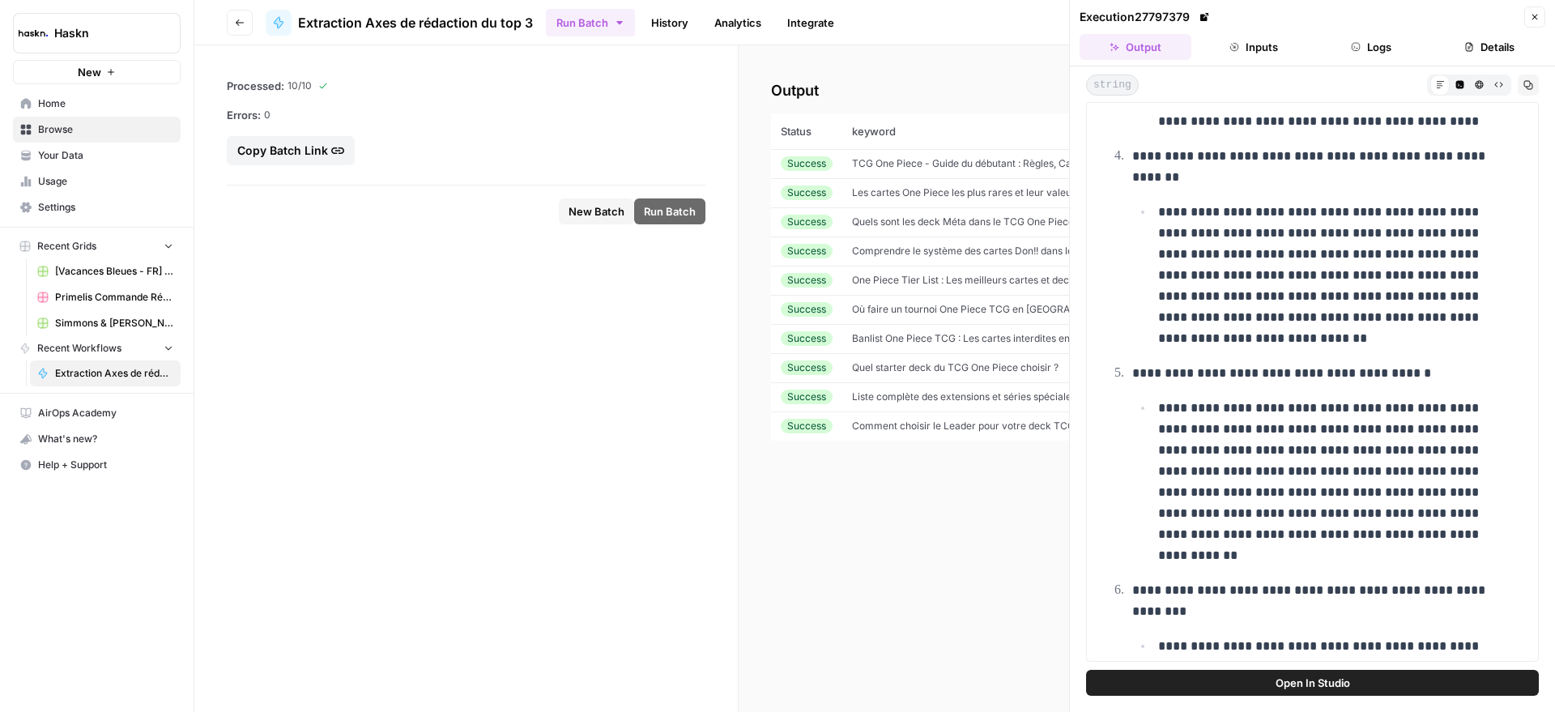
scroll to position [1219, 0]
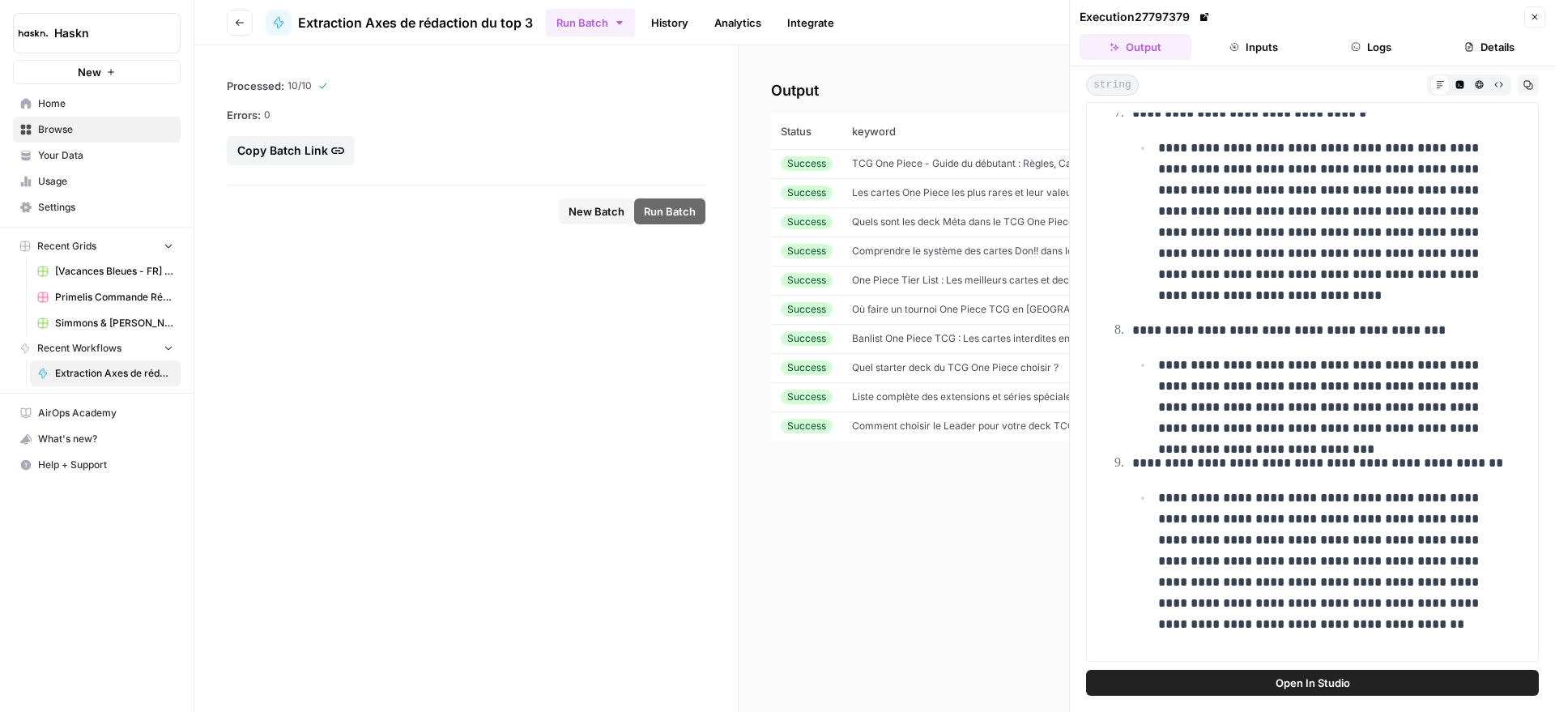
drag, startPoint x: 1114, startPoint y: 148, endPoint x: 1216, endPoint y: 629, distance: 491.7
copy div "**********"
click at [923, 411] on td "Comment choisir le Leader pour votre deck TCG One Piece ?" at bounding box center [997, 425] width 311 height 29
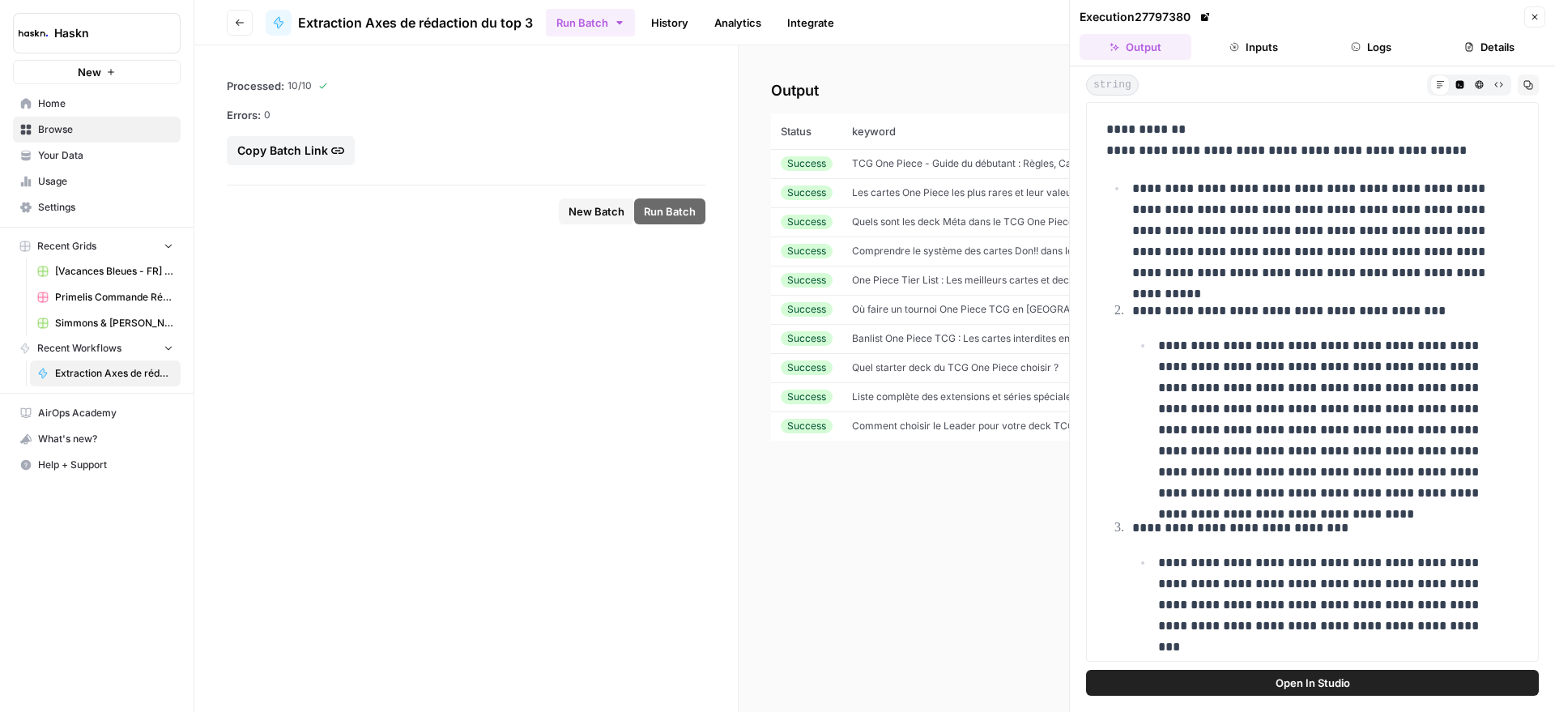
click at [1532, 19] on icon "button" at bounding box center [1535, 17] width 10 height 10
